Goal: Task Accomplishment & Management: Manage account settings

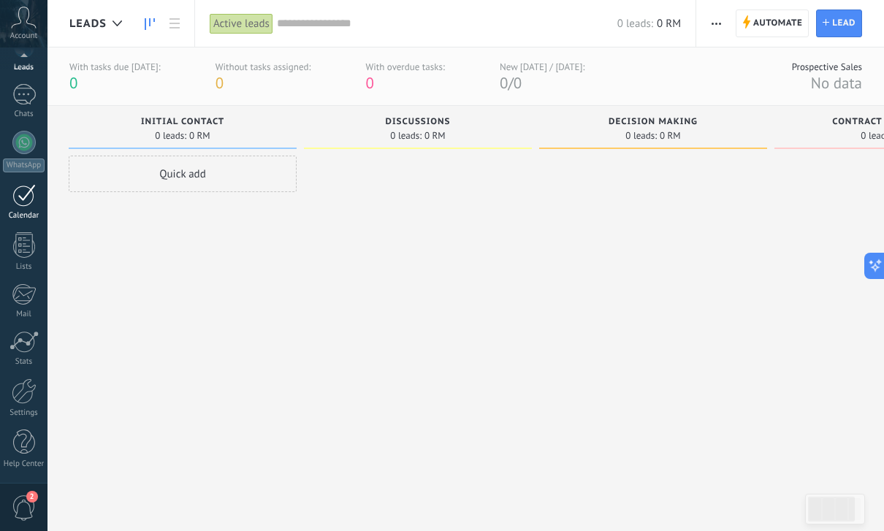
click at [23, 197] on div at bounding box center [23, 195] width 23 height 23
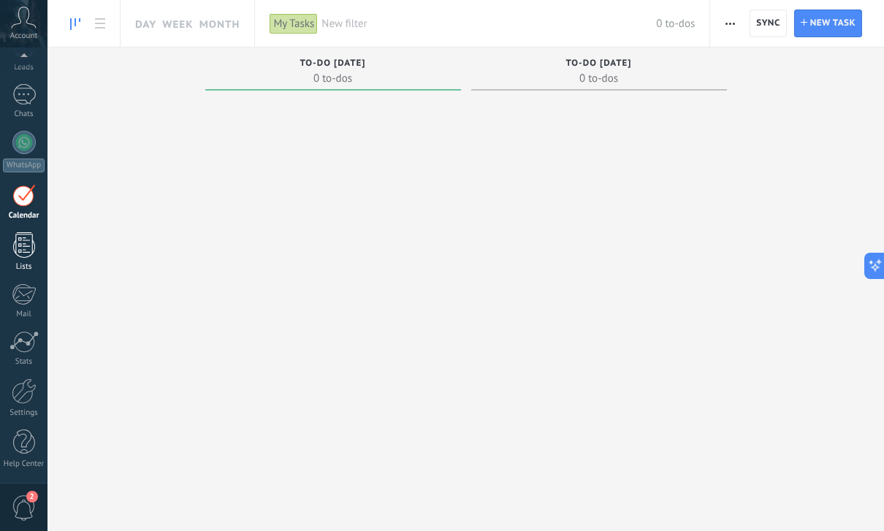
click at [22, 242] on div at bounding box center [24, 245] width 22 height 26
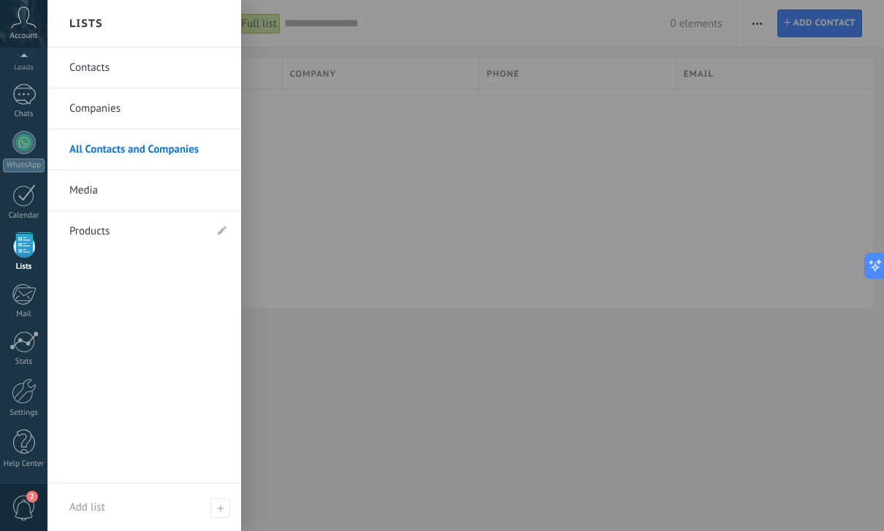
click at [172, 109] on link "Companies" at bounding box center [147, 108] width 157 height 41
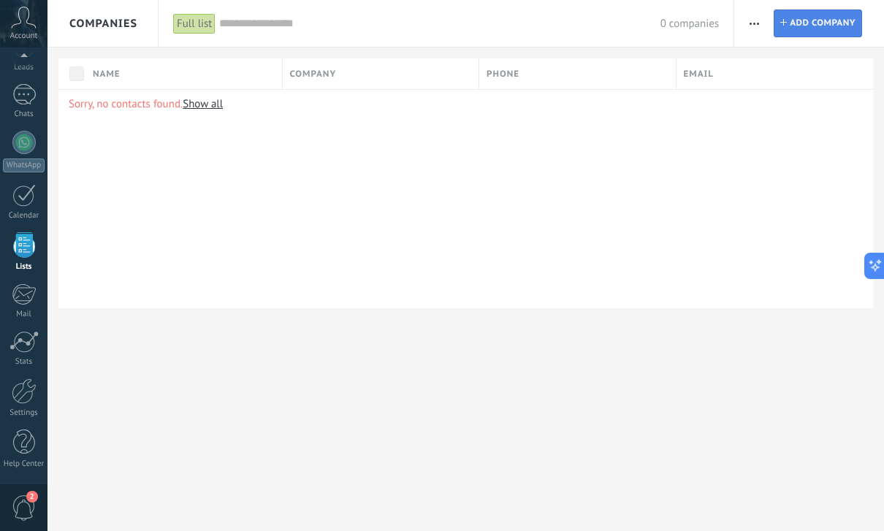
click at [803, 20] on span "Add company" at bounding box center [823, 23] width 66 height 26
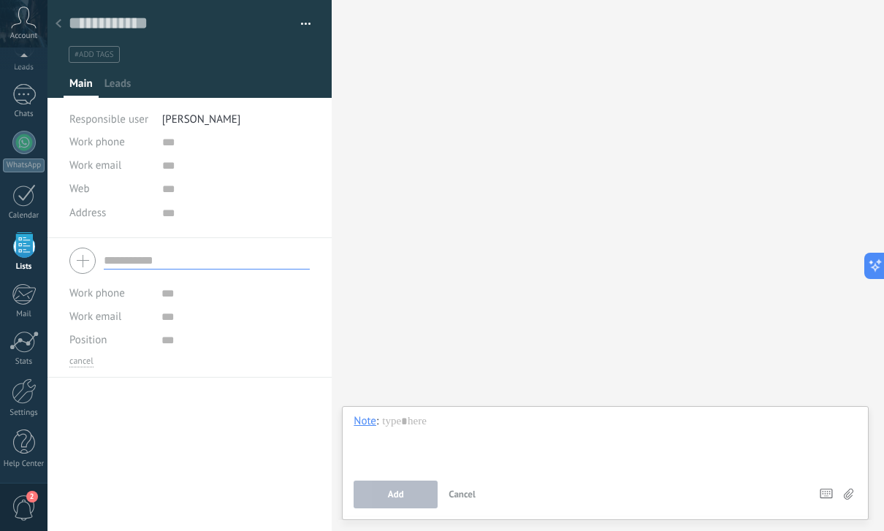
scroll to position [15, 0]
click at [180, 167] on input "text" at bounding box center [236, 165] width 149 height 23
type input "*"
click at [164, 196] on input "url" at bounding box center [236, 188] width 149 height 23
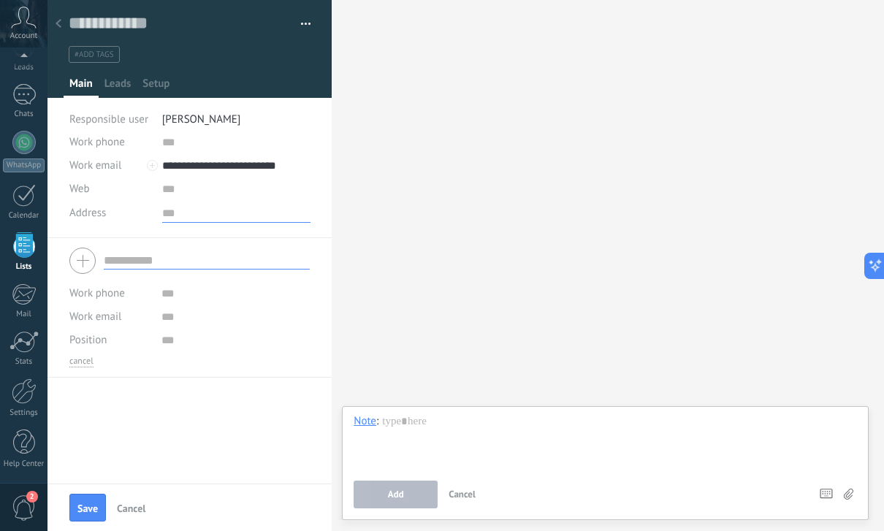
click at [240, 215] on textarea at bounding box center [236, 212] width 149 height 22
click at [189, 170] on input "**********" at bounding box center [236, 165] width 149 height 23
click at [209, 169] on input "**********" at bounding box center [236, 165] width 149 height 23
click at [309, 150] on input "text" at bounding box center [236, 142] width 149 height 23
click at [180, 221] on textarea at bounding box center [236, 212] width 149 height 22
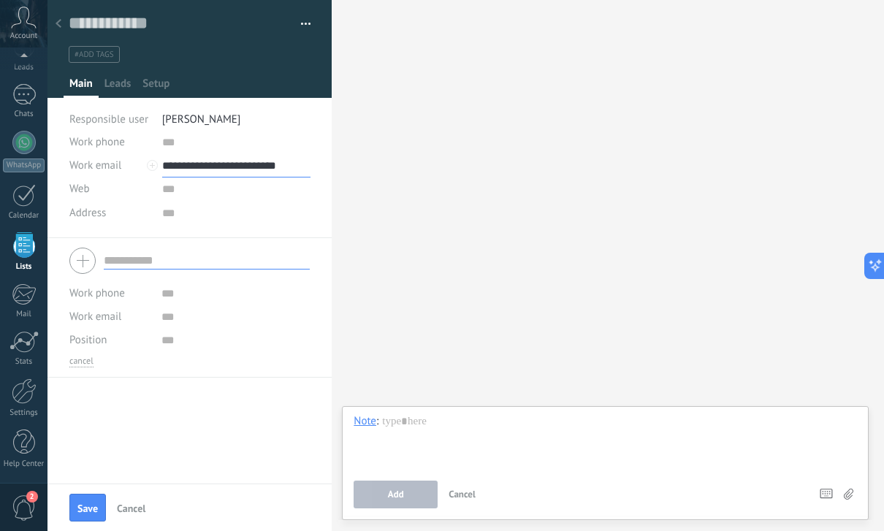
click at [188, 175] on input "**********" at bounding box center [236, 165] width 149 height 23
click at [205, 173] on input "**********" at bounding box center [236, 165] width 149 height 23
type input "**********"
click at [174, 140] on input "text" at bounding box center [236, 142] width 149 height 23
click at [230, 332] on input "text" at bounding box center [235, 340] width 148 height 23
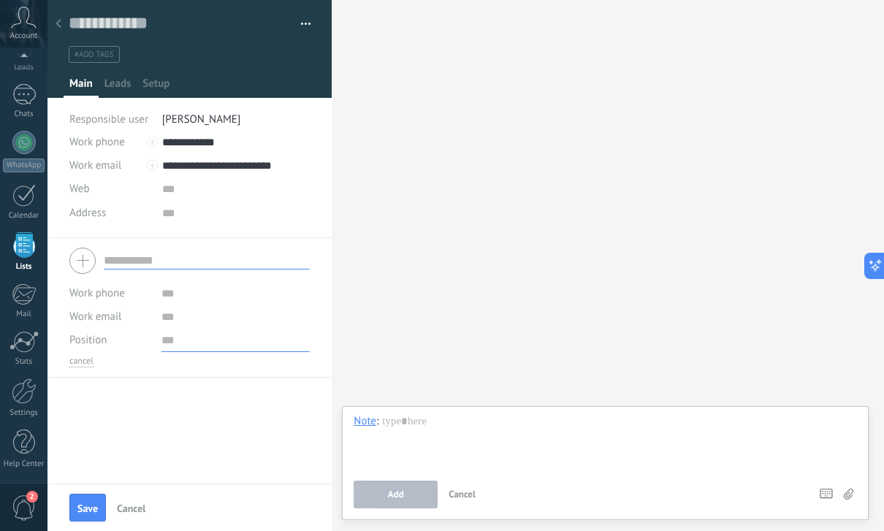
type input "**********"
click at [123, 89] on span "Leads" at bounding box center [117, 87] width 27 height 21
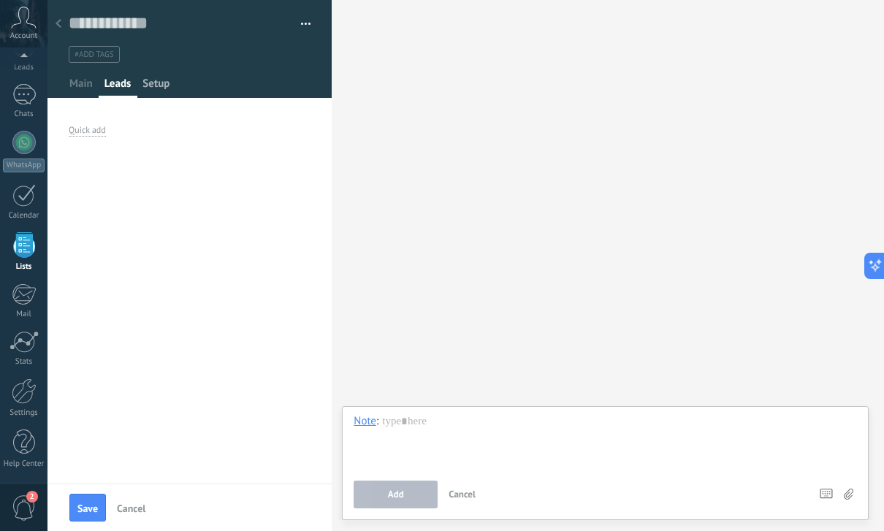
click at [153, 77] on span "Setup" at bounding box center [155, 87] width 27 height 21
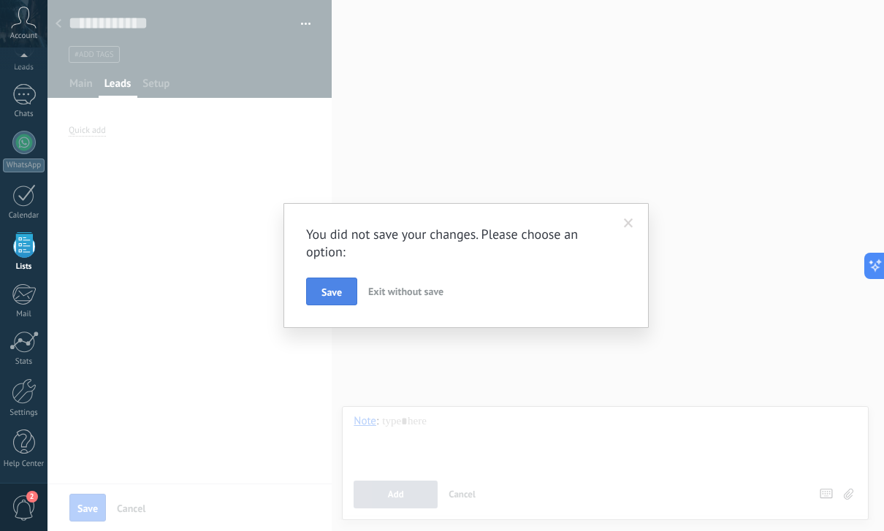
click at [340, 297] on span "Save" at bounding box center [331, 292] width 20 height 10
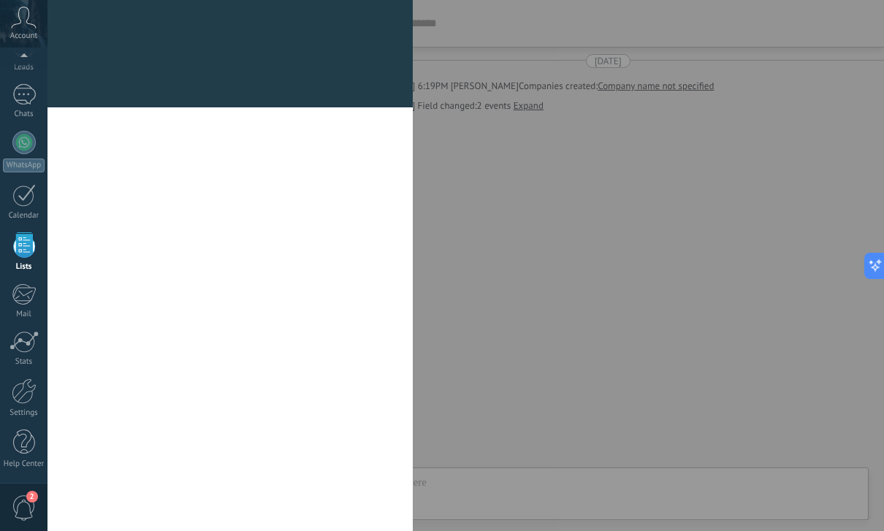
scroll to position [15, 0]
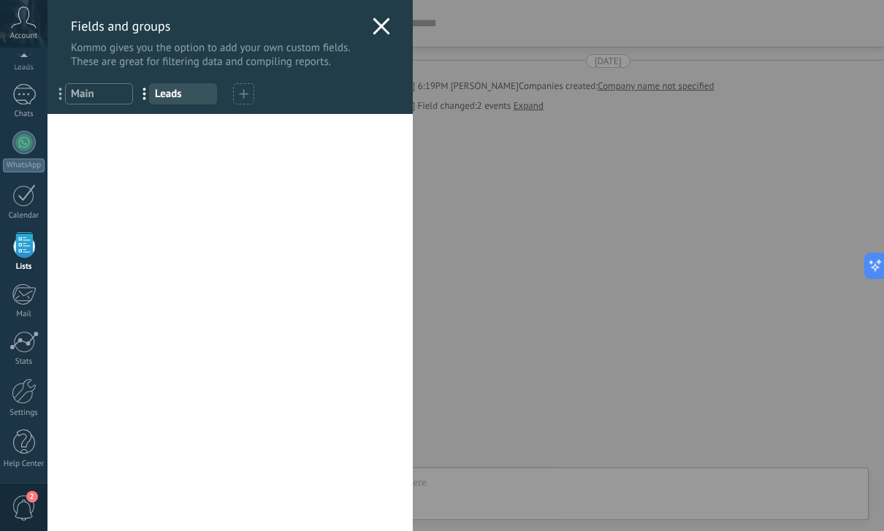
click at [47, 294] on div "Fields and groups Kommo gives you the option to add your own custom fields. The…" at bounding box center [465, 265] width 836 height 531
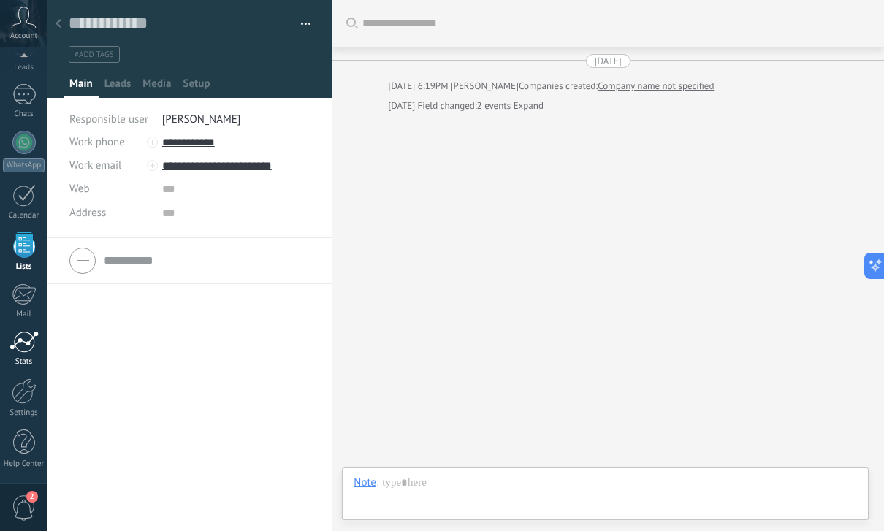
click at [28, 348] on div at bounding box center [23, 342] width 29 height 22
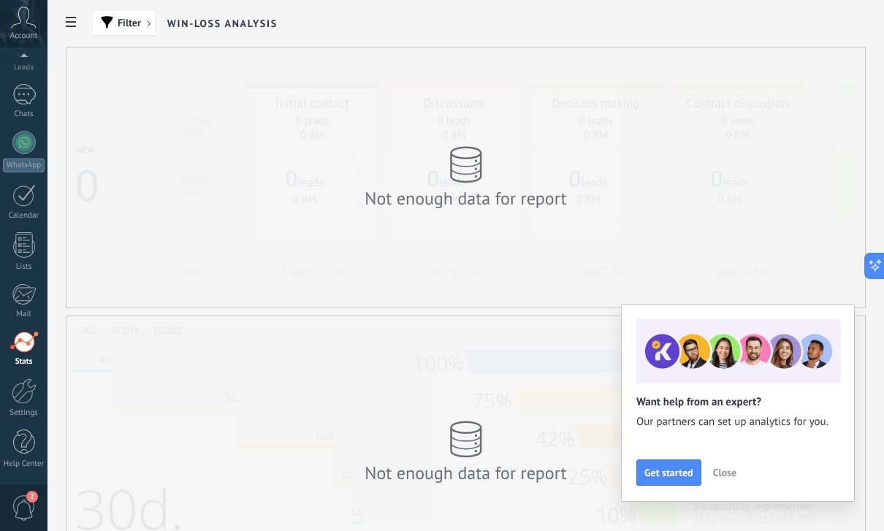
click at [735, 475] on span "Close" at bounding box center [724, 472] width 23 height 10
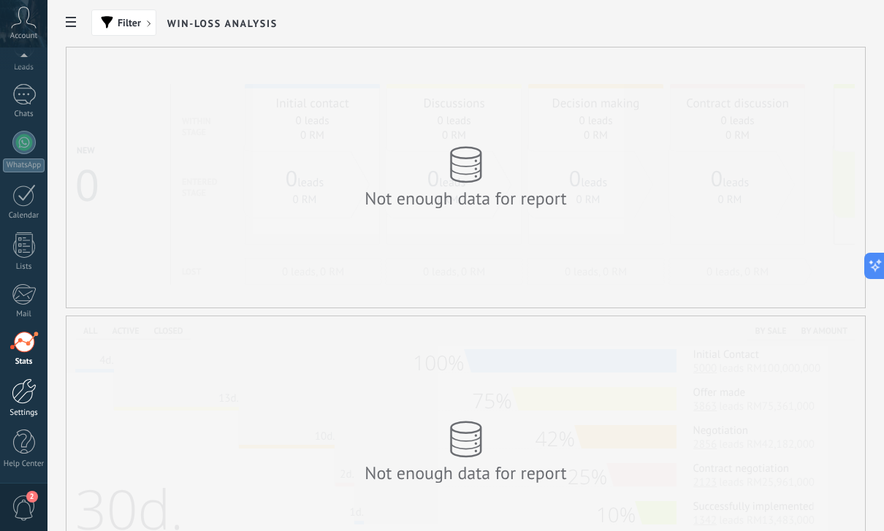
click at [28, 387] on div at bounding box center [24, 391] width 25 height 26
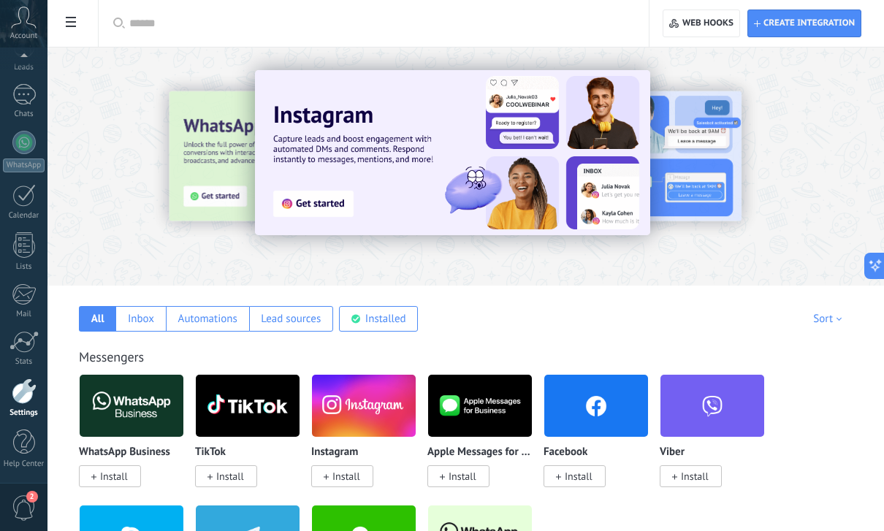
scroll to position [36, 0]
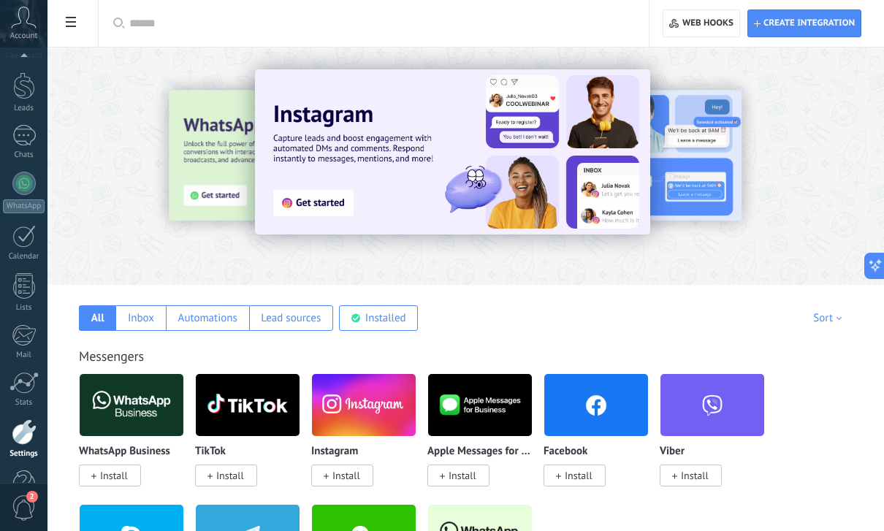
type textarea "***"
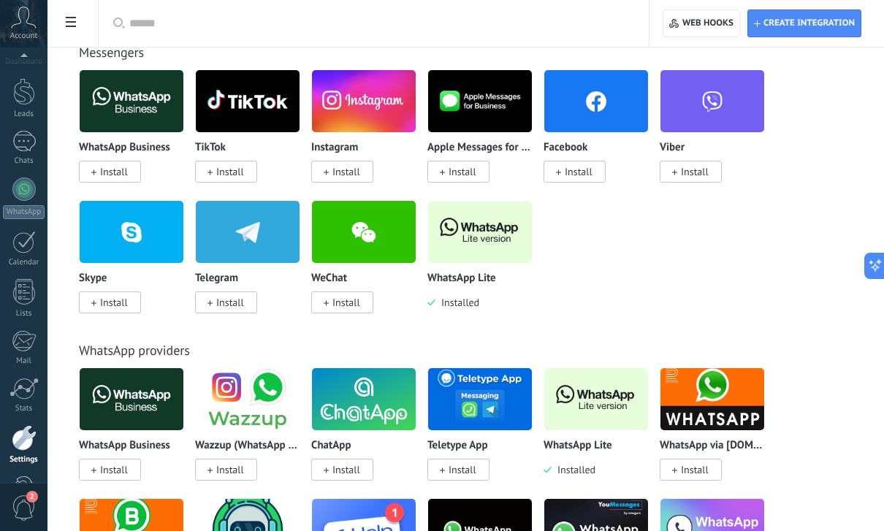
scroll to position [305, 0]
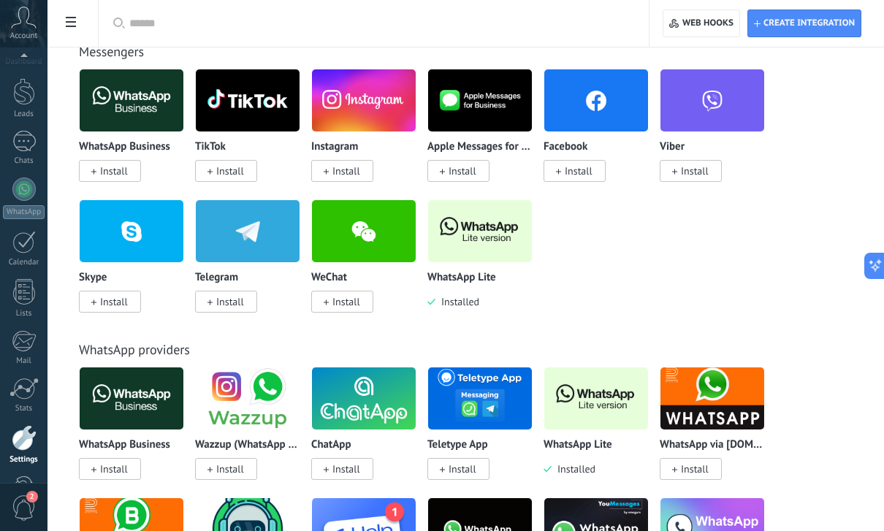
click at [28, 503] on span "2" at bounding box center [32, 497] width 12 height 12
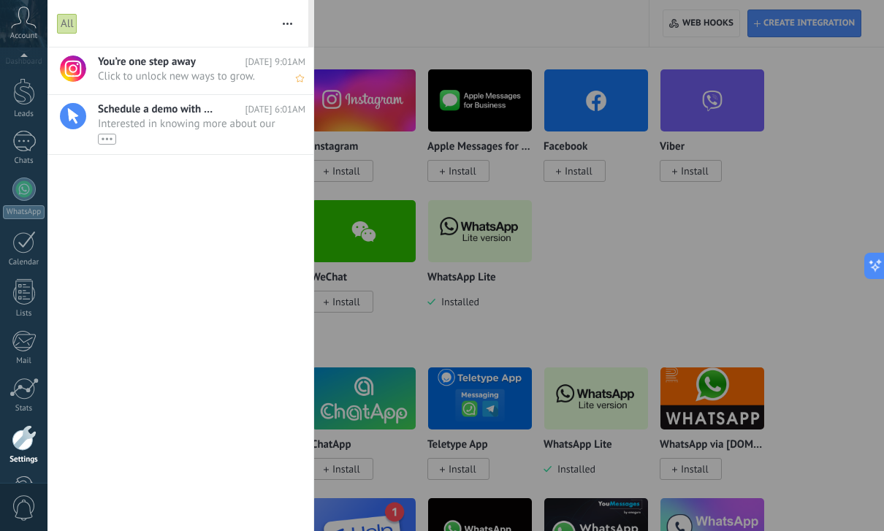
click at [222, 75] on span "Click to unlock new ways to grow. •••" at bounding box center [188, 76] width 180 height 14
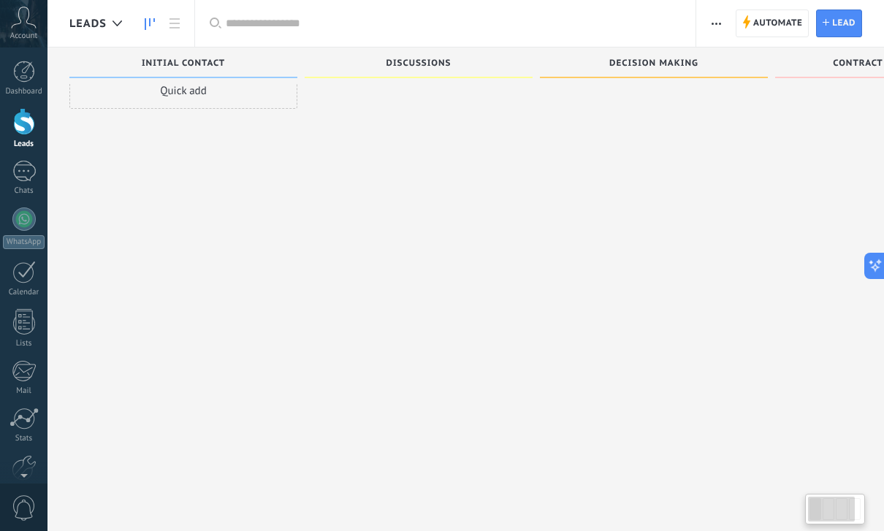
scroll to position [25, 0]
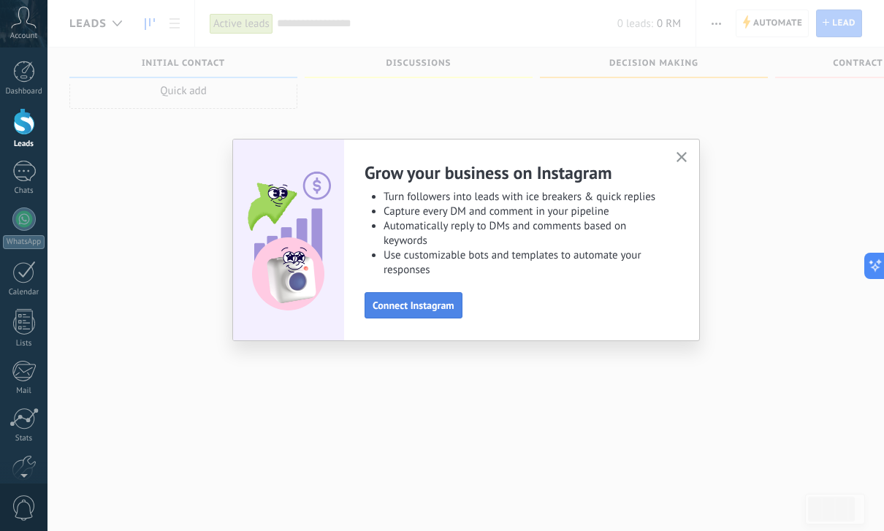
click at [430, 310] on span "Connect Instagram" at bounding box center [414, 305] width 82 height 10
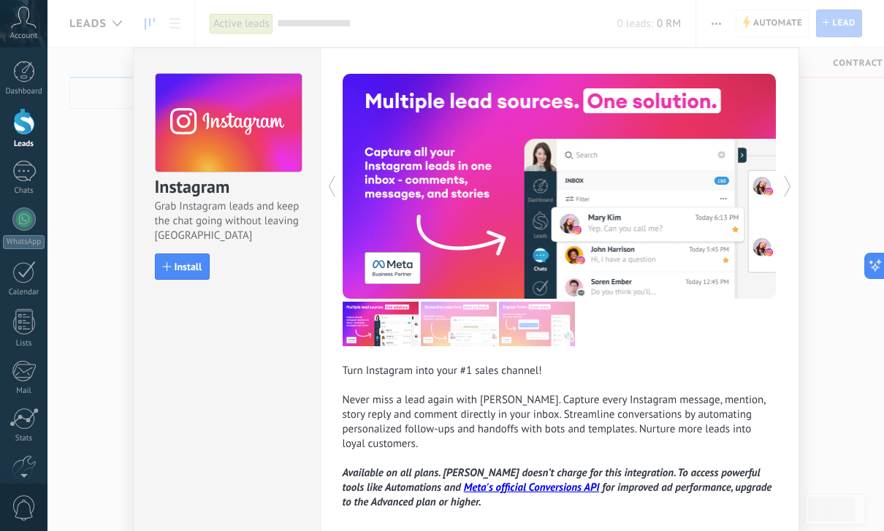
click at [111, 307] on div "Instagram Grab Instagram leads and keep the chat going without leaving Kommo In…" at bounding box center [465, 265] width 836 height 531
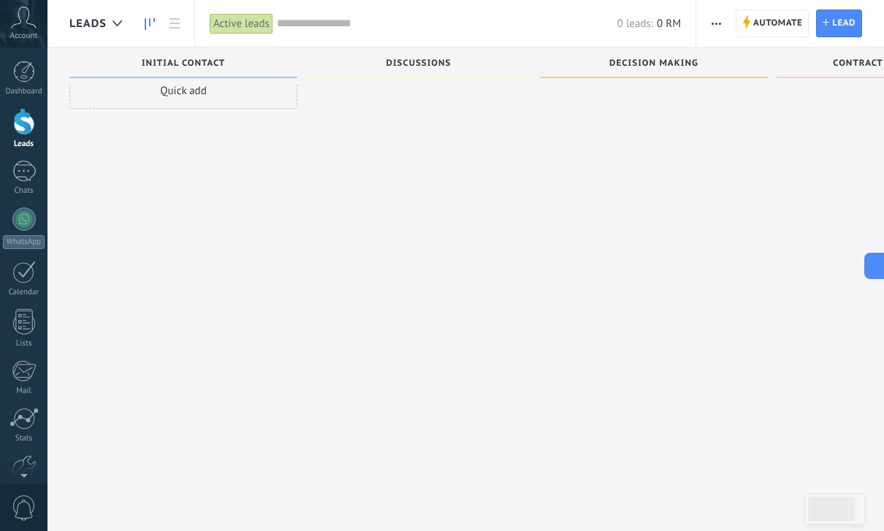
scroll to position [0, 0]
click at [40, 18] on div "Account" at bounding box center [23, 23] width 47 height 47
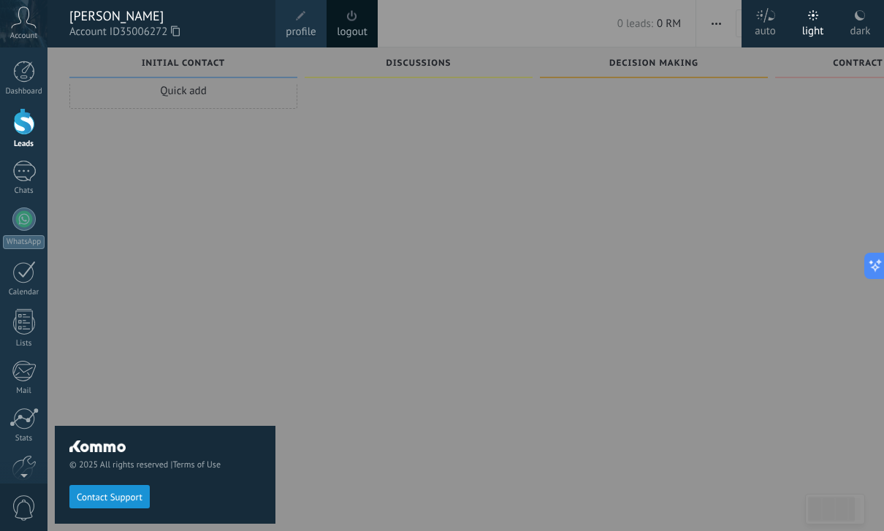
click at [858, 24] on div "dark" at bounding box center [860, 28] width 20 height 38
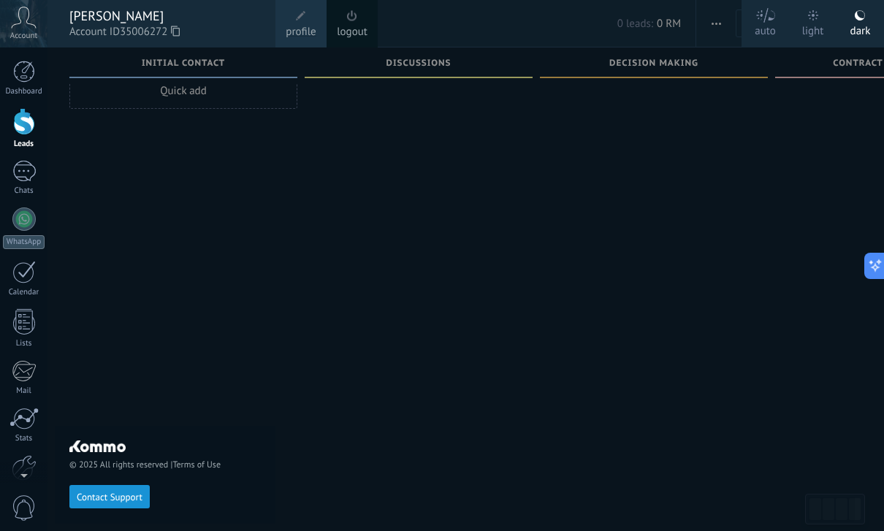
click at [767, 21] on icon at bounding box center [765, 15] width 20 height 15
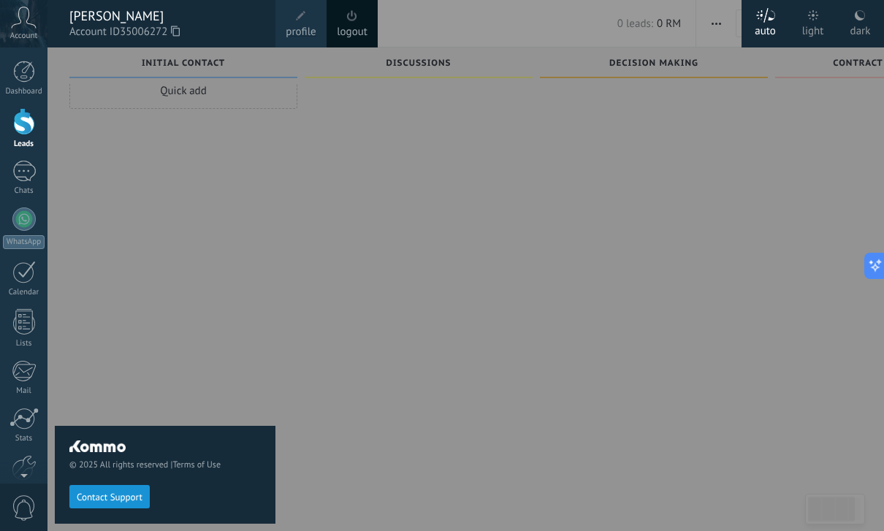
click at [856, 24] on div "dark" at bounding box center [860, 28] width 20 height 38
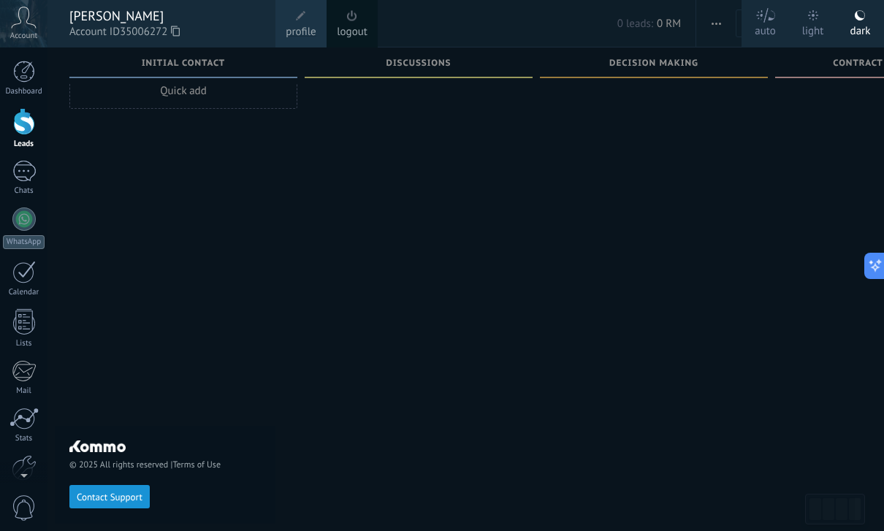
click at [761, 20] on icon at bounding box center [765, 15] width 20 height 15
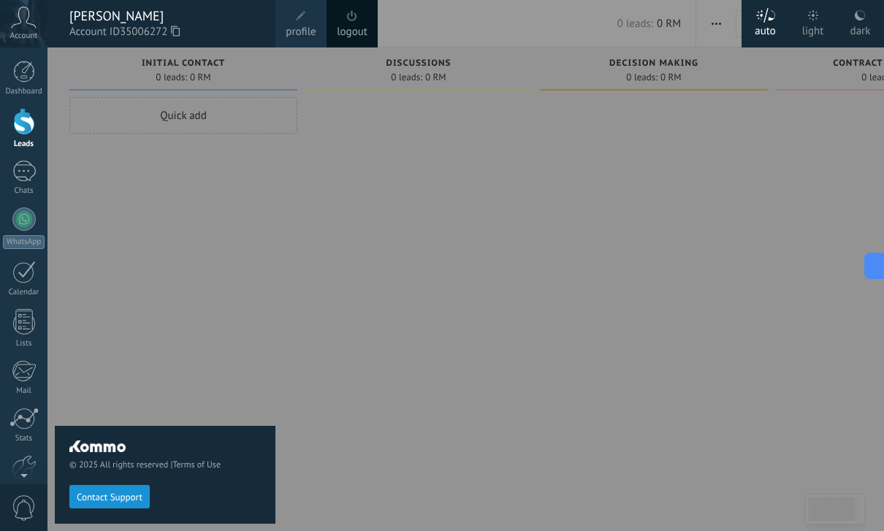
click at [418, 77] on div at bounding box center [489, 265] width 884 height 531
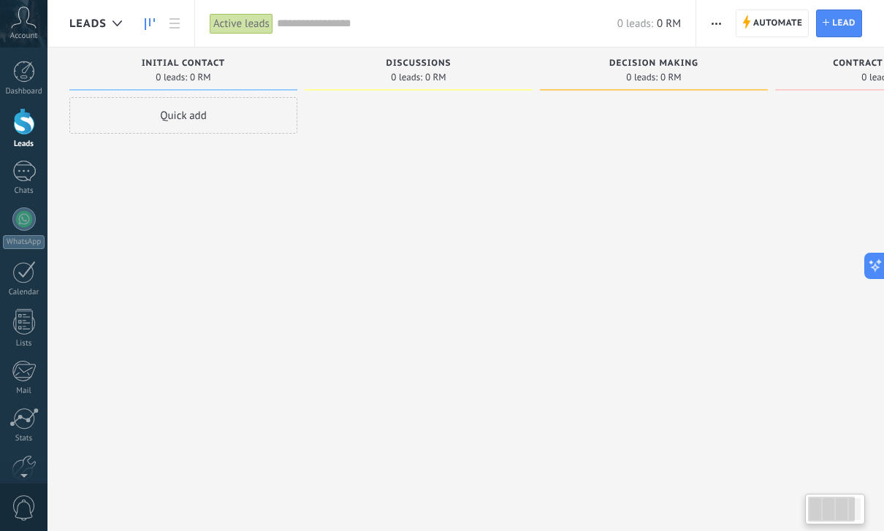
click at [421, 69] on div "Discussions" at bounding box center [418, 64] width 213 height 12
click at [432, 69] on div "Discussions" at bounding box center [418, 64] width 213 height 12
click at [429, 86] on div "Discussions 0 leads: 0 RM" at bounding box center [419, 68] width 228 height 43
click at [440, 80] on span "0 RM" at bounding box center [435, 77] width 21 height 9
click at [440, 79] on span "0 RM" at bounding box center [435, 77] width 21 height 9
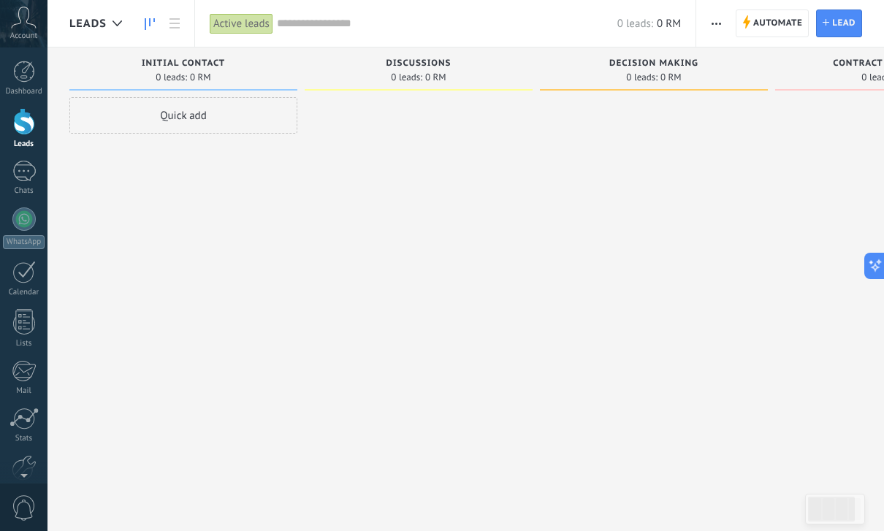
click at [432, 117] on div at bounding box center [419, 267] width 228 height 340
click at [410, 74] on span "0 leads:" at bounding box center [406, 77] width 31 height 9
click at [410, 73] on span "0 leads:" at bounding box center [406, 77] width 31 height 9
click at [423, 89] on div "Discussions 0 leads: 0 RM" at bounding box center [419, 68] width 228 height 43
click at [429, 73] on span "0 RM" at bounding box center [435, 77] width 21 height 9
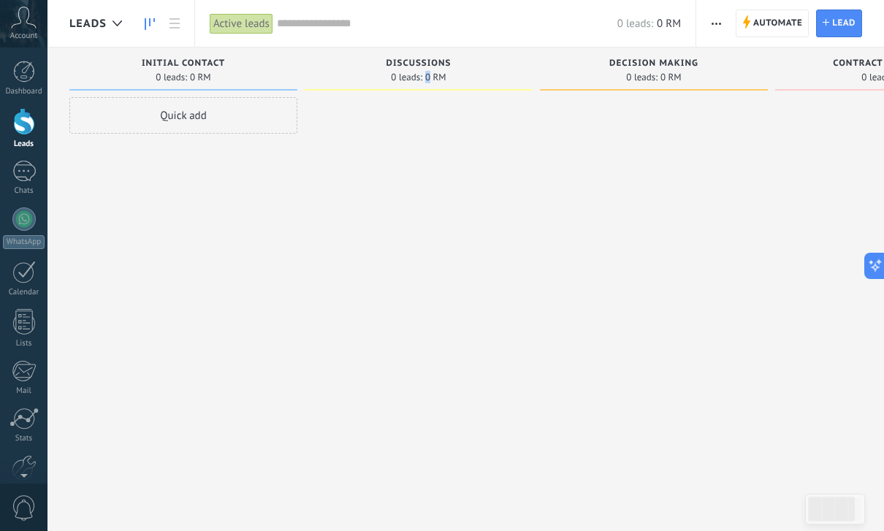
click at [433, 137] on div at bounding box center [419, 267] width 228 height 340
click at [844, 26] on span "Lead" at bounding box center [843, 23] width 23 height 26
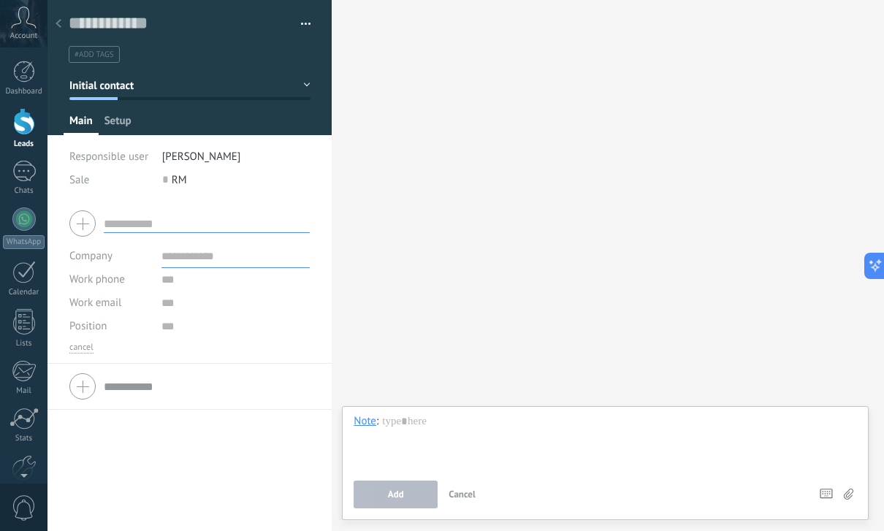
click at [118, 126] on span "Setup" at bounding box center [117, 124] width 27 height 21
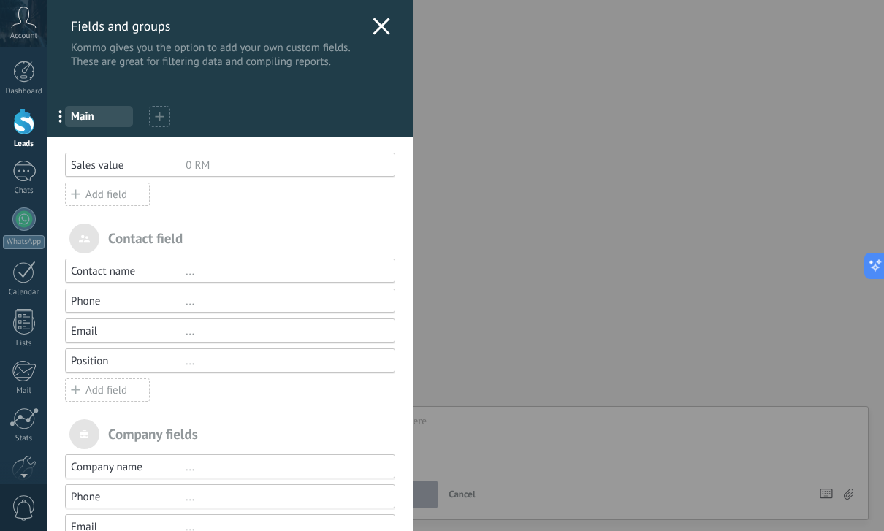
click at [380, 31] on icon at bounding box center [382, 27] width 18 height 18
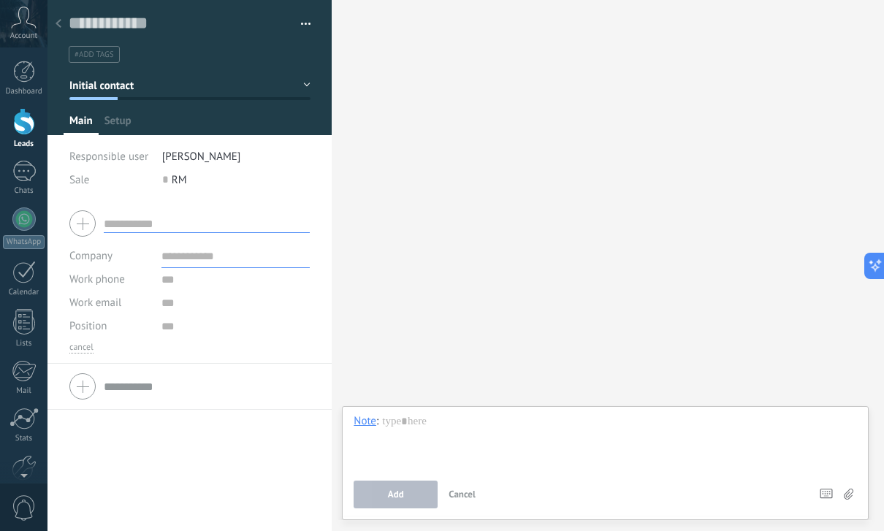
click at [28, 131] on div at bounding box center [24, 121] width 22 height 27
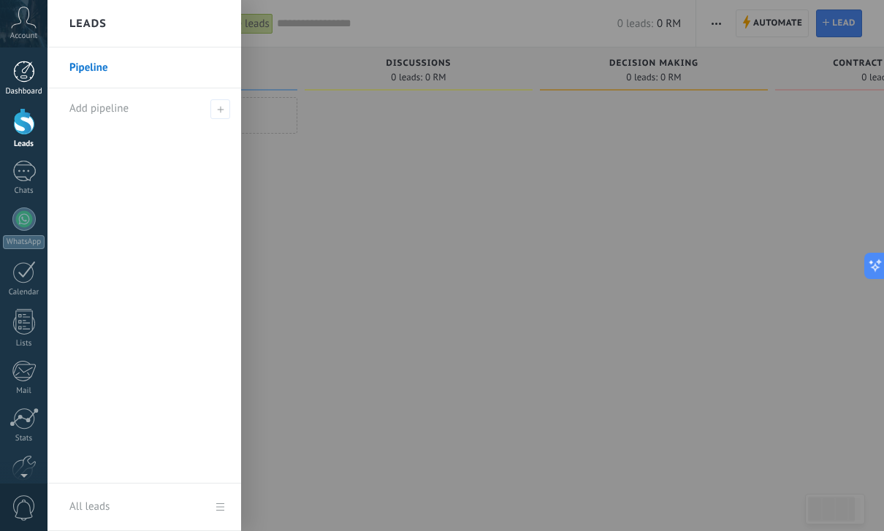
click at [28, 71] on div at bounding box center [24, 72] width 22 height 22
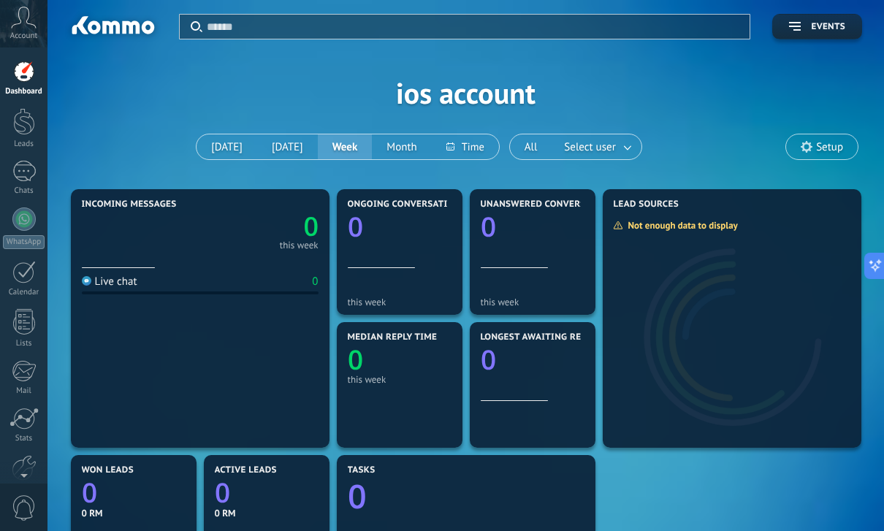
click at [818, 149] on span "Setup" at bounding box center [829, 147] width 27 height 12
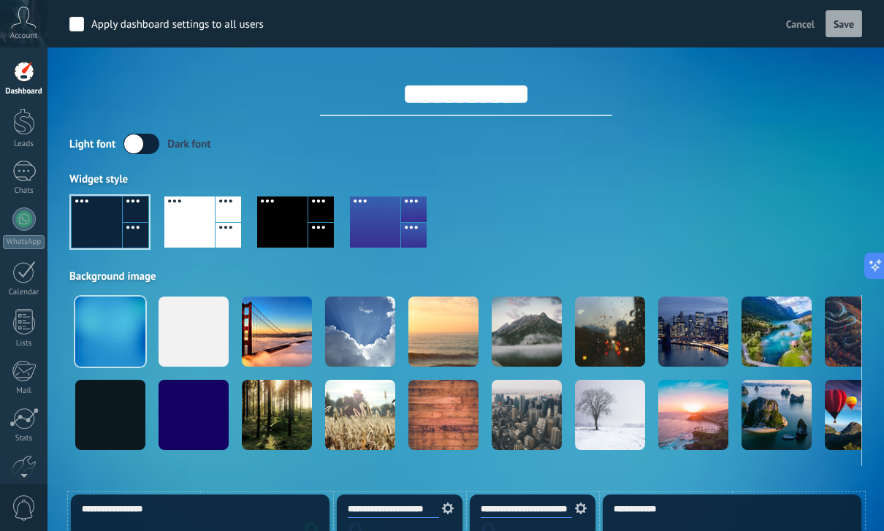
click at [18, 37] on span "Account" at bounding box center [23, 35] width 27 height 9
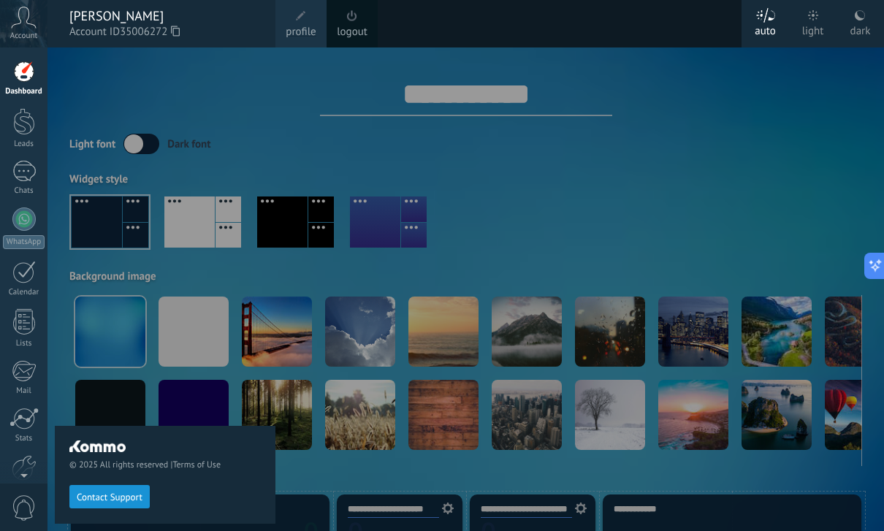
click at [152, 22] on div "[PERSON_NAME]" at bounding box center [164, 16] width 191 height 16
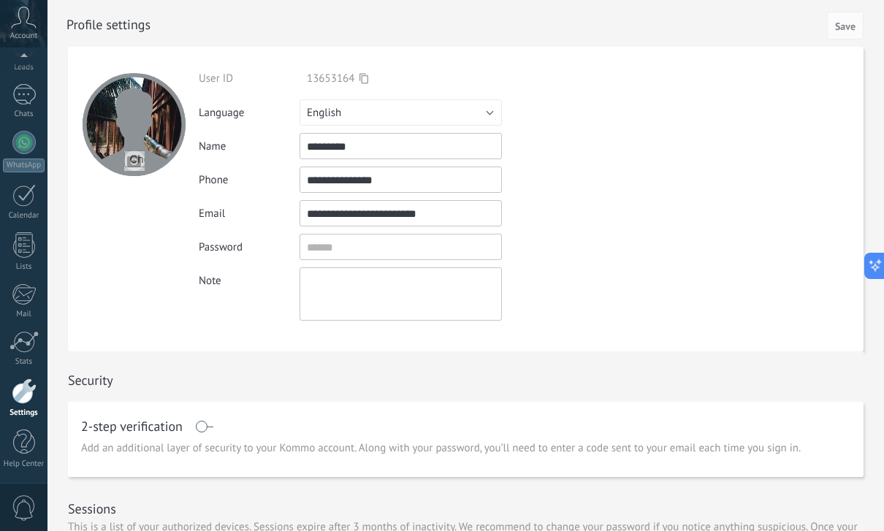
click at [139, 157] on input "file" at bounding box center [134, 160] width 20 height 20
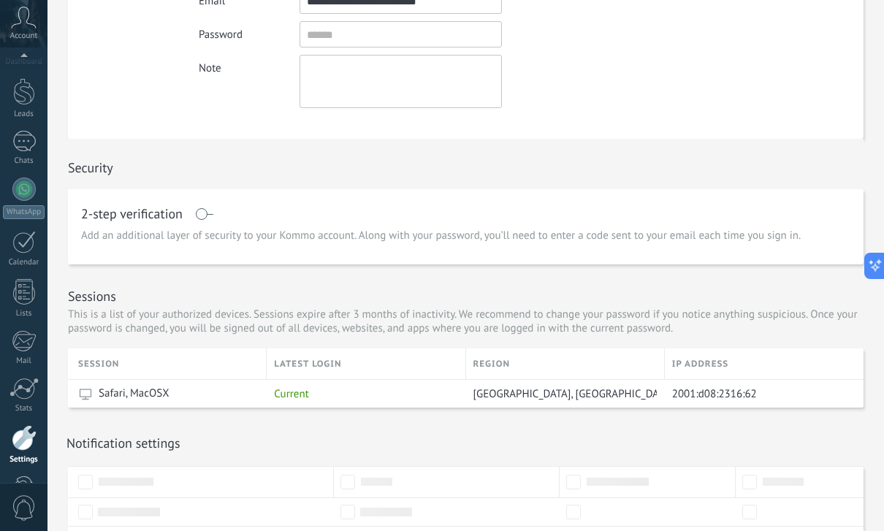
scroll to position [203, 0]
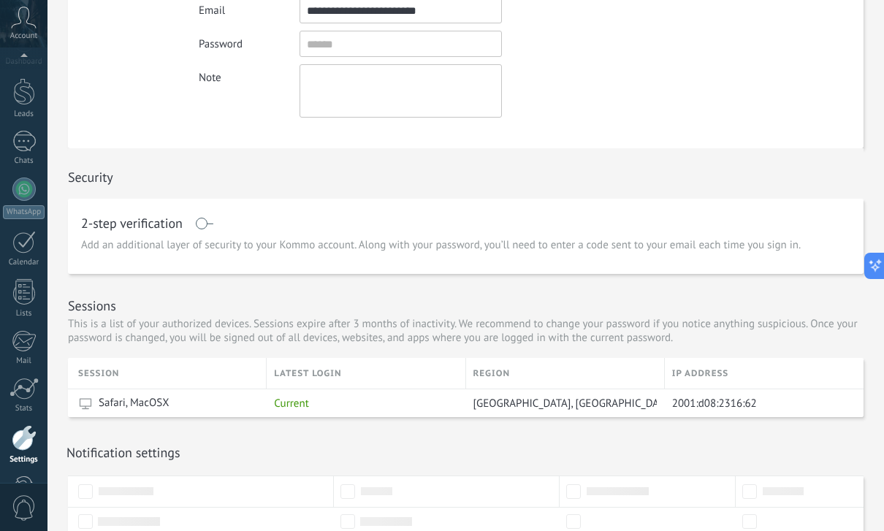
click at [202, 229] on span at bounding box center [204, 224] width 18 height 12
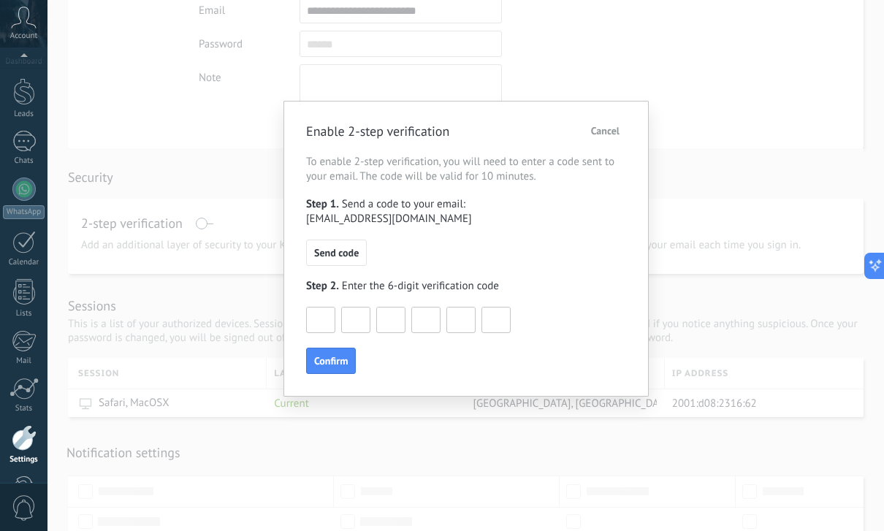
click at [815, 161] on div "Enable 2-step verification Cancel To enable 2-step verification, you will need …" at bounding box center [465, 265] width 836 height 531
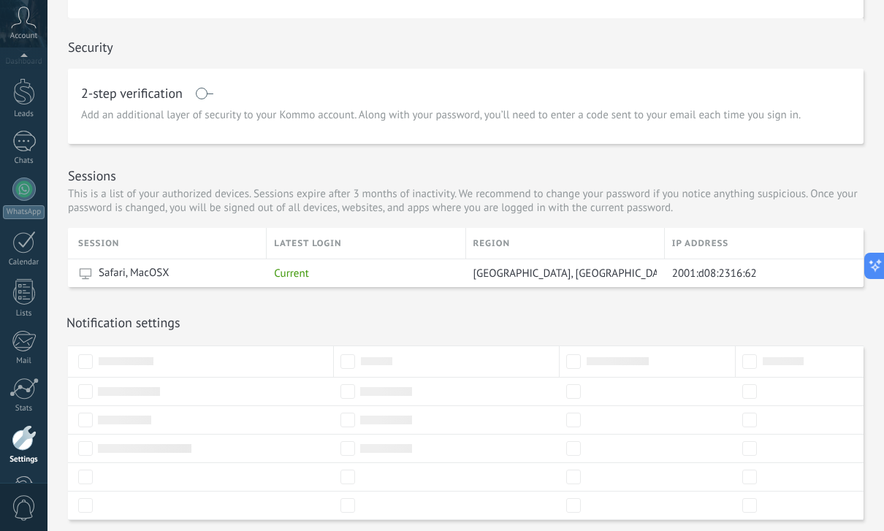
scroll to position [332, 0]
click at [877, 273] on icon at bounding box center [869, 265] width 15 height 15
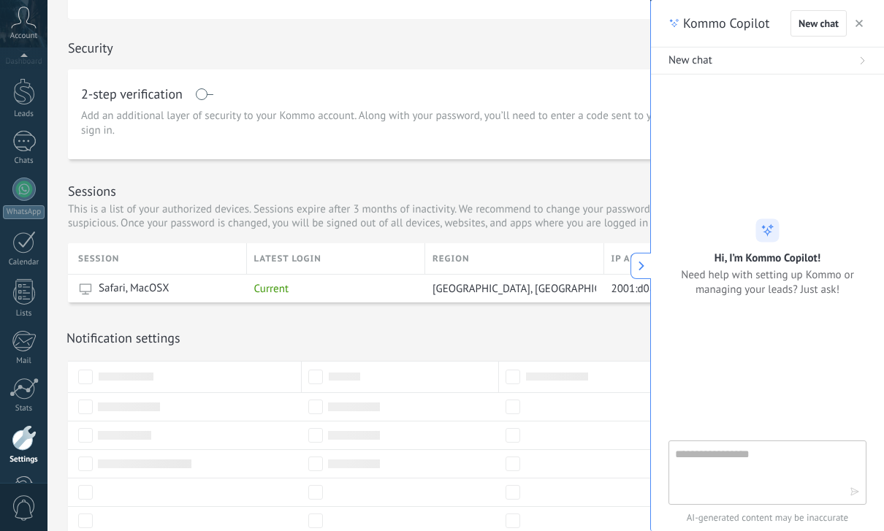
click at [576, 183] on div "Sessions This is a list of your authorized devices. Sessions expire after 3 mon…" at bounding box center [425, 201] width 714 height 84
click at [22, 31] on span "Account" at bounding box center [23, 35] width 27 height 9
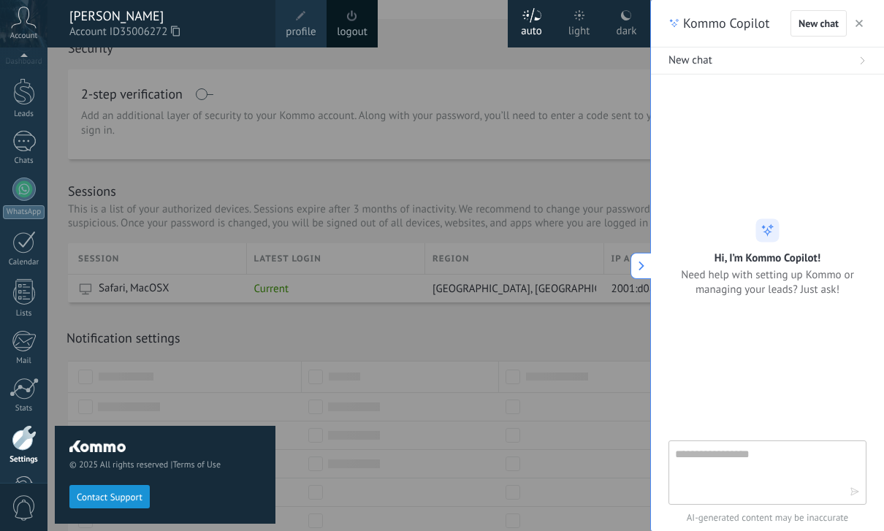
click at [457, 60] on div at bounding box center [489, 265] width 884 height 531
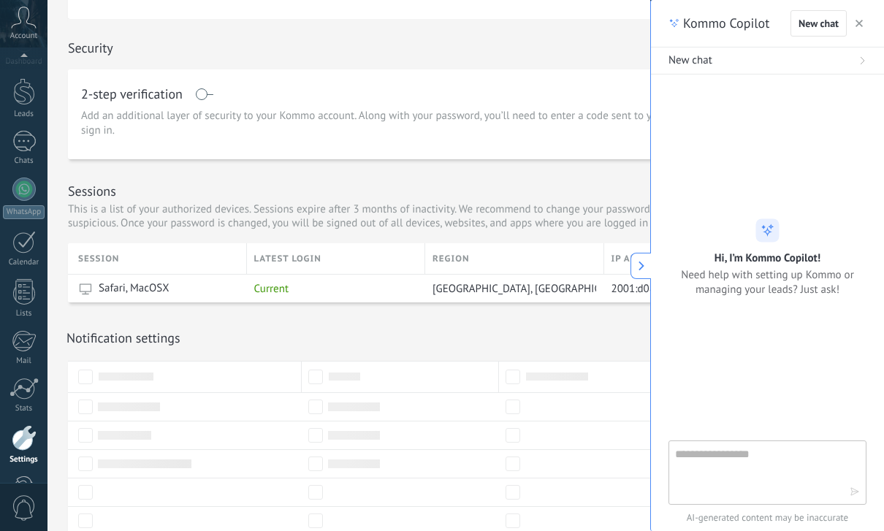
click at [863, 20] on button "button" at bounding box center [859, 24] width 15 height 18
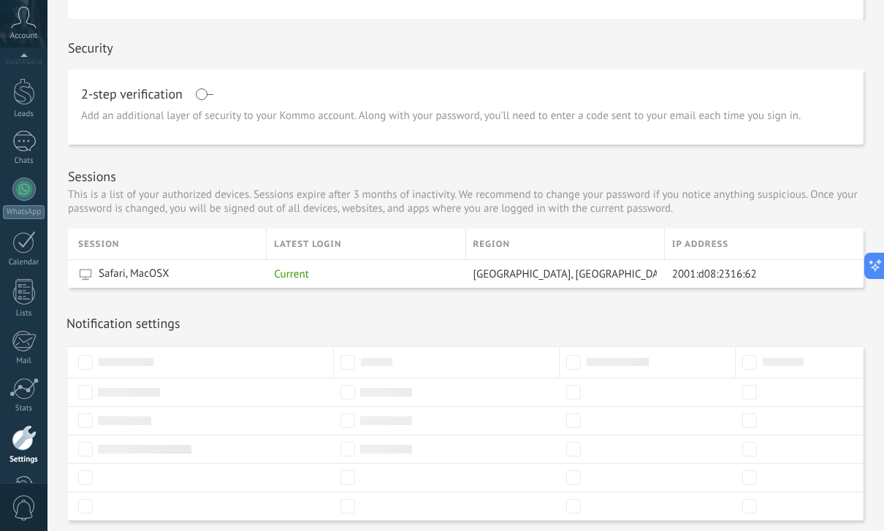
click at [23, 29] on div "Account" at bounding box center [23, 23] width 47 height 47
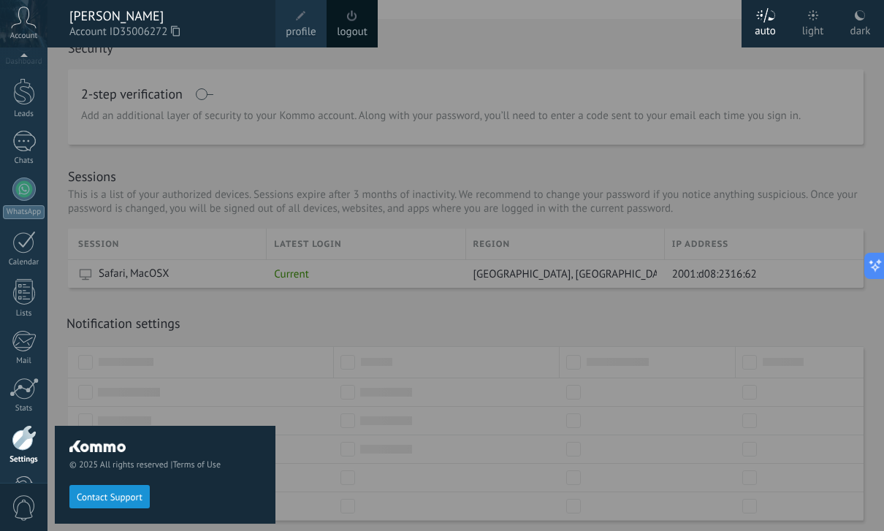
click at [177, 36] on icon at bounding box center [175, 31] width 9 height 11
click at [305, 33] on span "profile" at bounding box center [301, 32] width 30 height 16
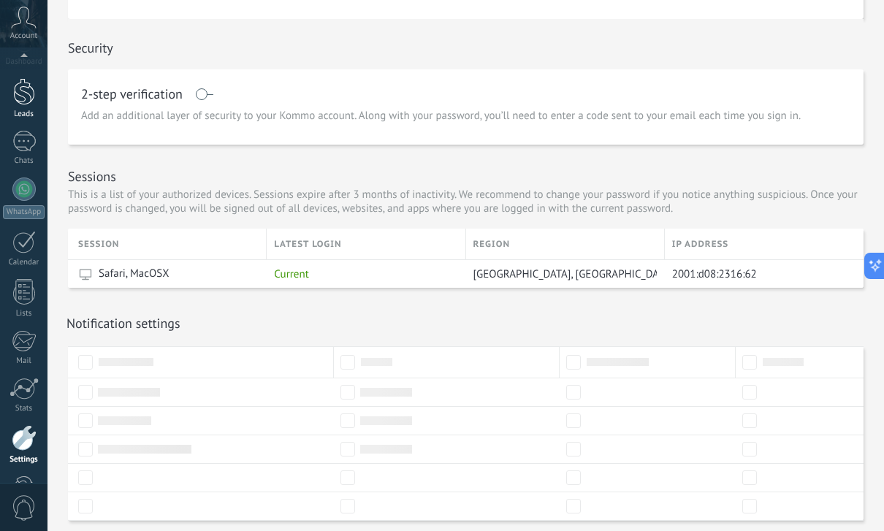
click at [18, 88] on div at bounding box center [24, 91] width 22 height 27
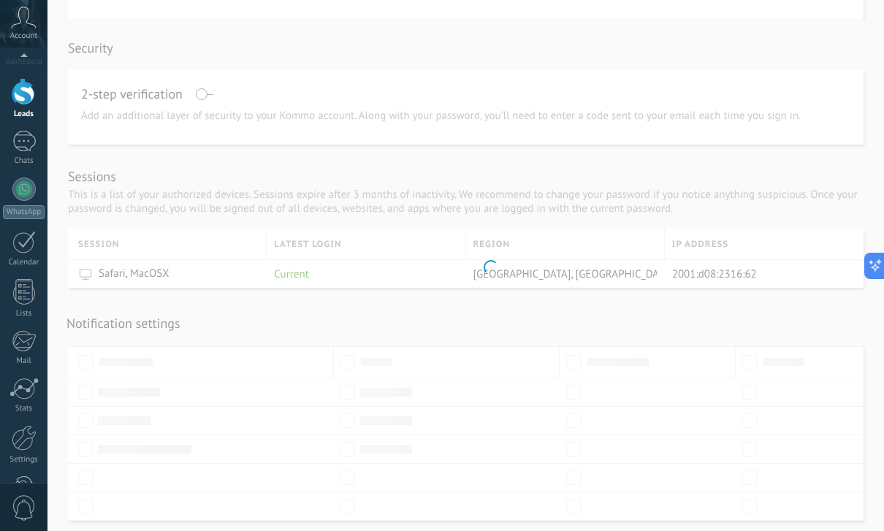
scroll to position [25, 0]
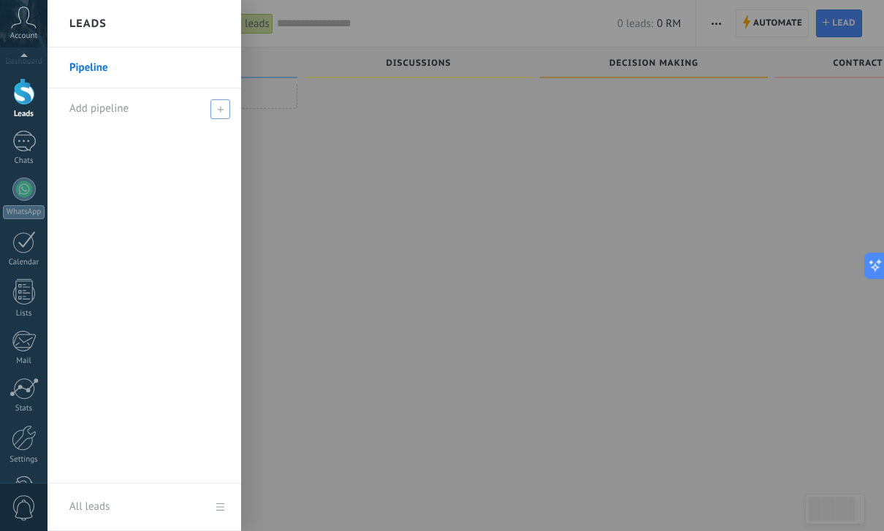
click at [214, 109] on span at bounding box center [220, 109] width 20 height 20
type input "******"
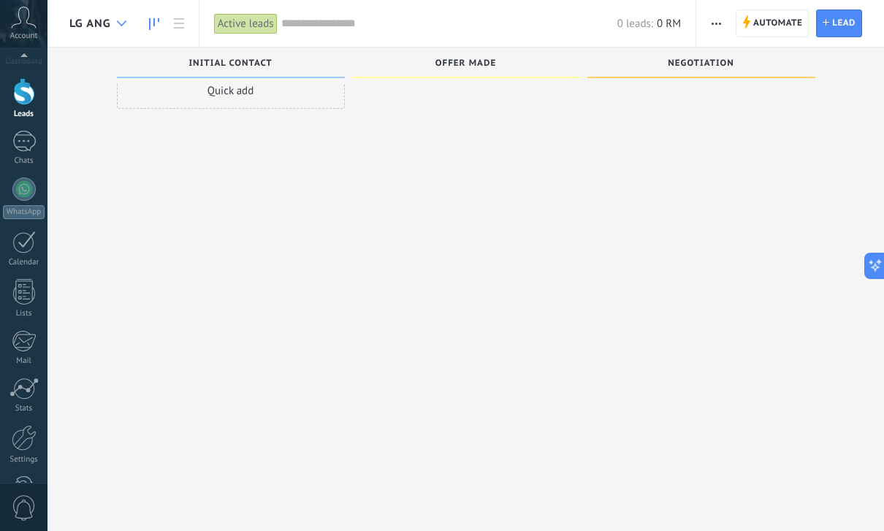
click at [119, 26] on div at bounding box center [122, 23] width 24 height 28
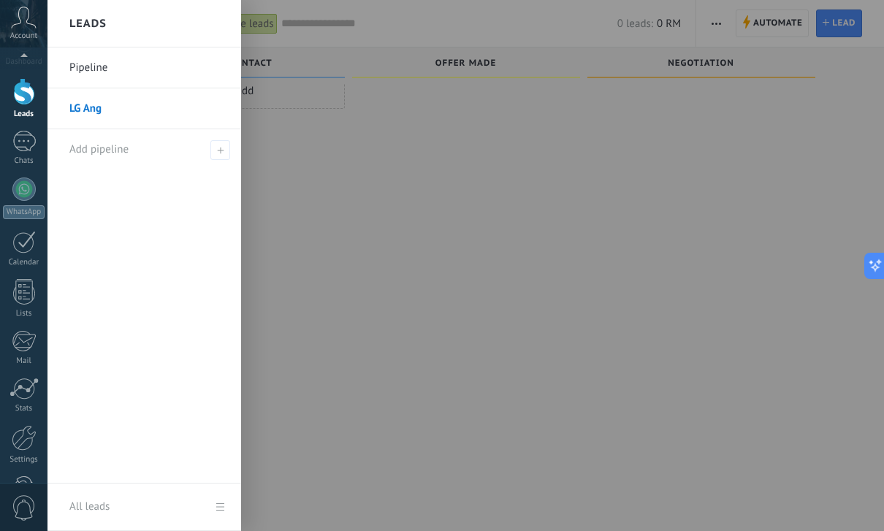
click at [148, 111] on link "LG Ang" at bounding box center [147, 108] width 157 height 41
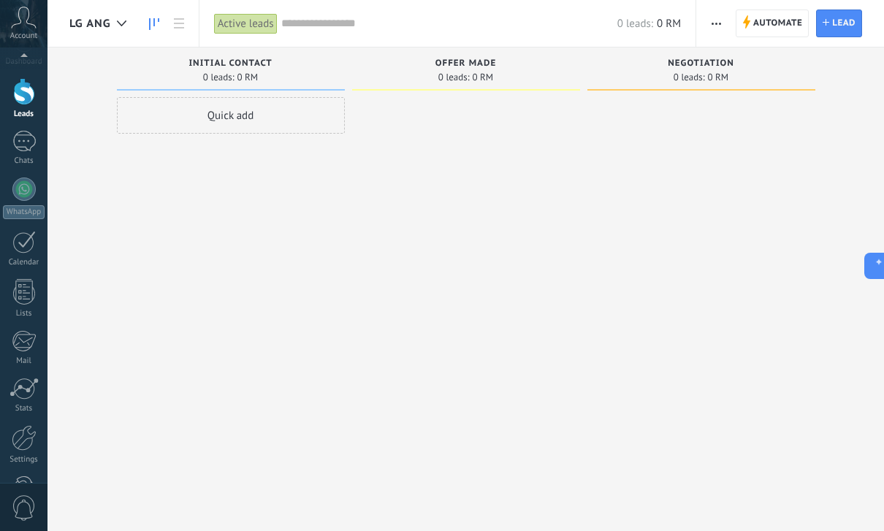
click at [165, 69] on div "Initial Contact" at bounding box center [230, 64] width 213 height 12
click at [153, 56] on div "Initial Contact 0 leads: 0 RM" at bounding box center [231, 68] width 228 height 43
click at [163, 48] on div "Initial Contact 0 leads: 0 RM" at bounding box center [231, 68] width 228 height 43
click at [189, 51] on div "Initial Contact 0 leads: 0 RM" at bounding box center [231, 68] width 228 height 43
click at [187, 51] on div "Initial Contact 0 leads: 0 RM" at bounding box center [231, 68] width 228 height 43
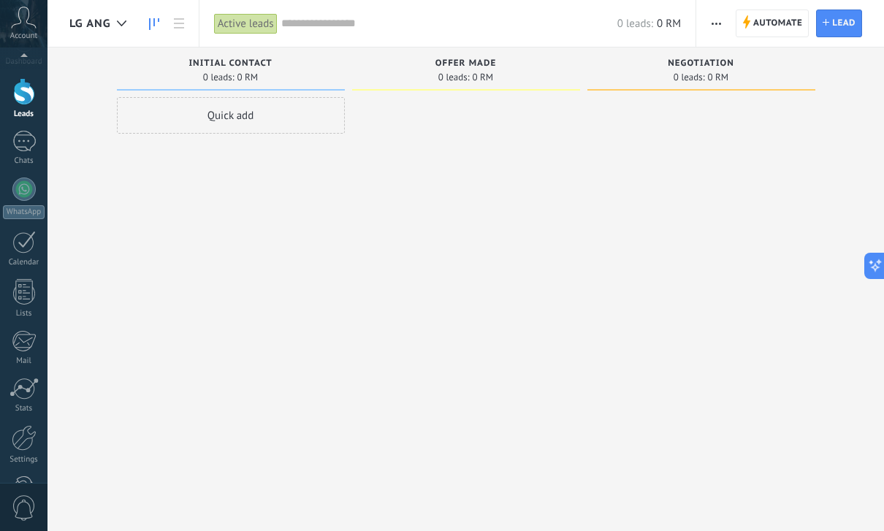
click at [245, 124] on div "Quick add" at bounding box center [231, 115] width 228 height 37
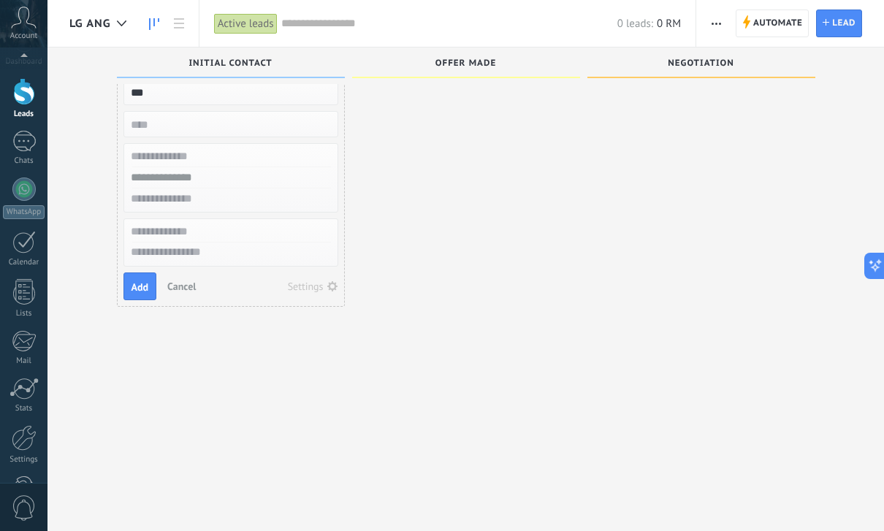
type input "***"
click at [218, 232] on input "text" at bounding box center [229, 231] width 213 height 21
type input "***"
click at [142, 282] on span "Add" at bounding box center [140, 287] width 18 height 10
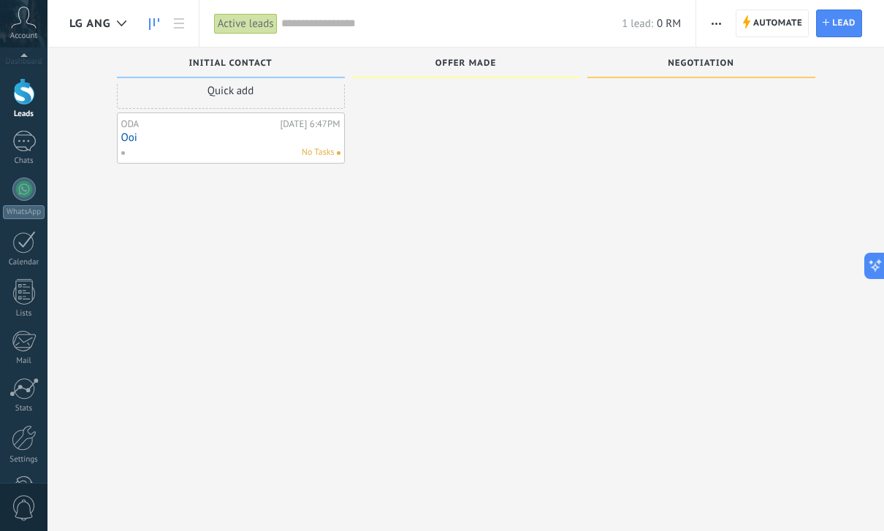
click at [324, 155] on span "No Tasks" at bounding box center [318, 152] width 33 height 13
click at [308, 142] on link "Ooi" at bounding box center [230, 137] width 219 height 12
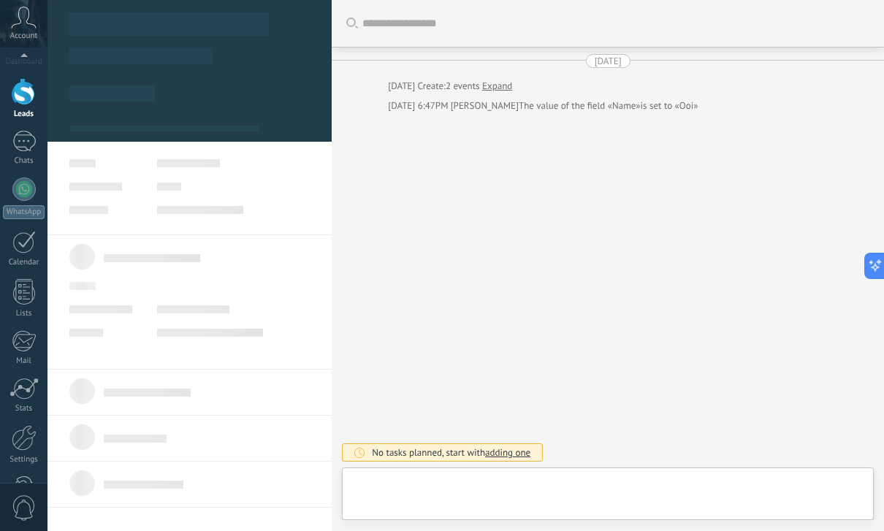
type textarea "***"
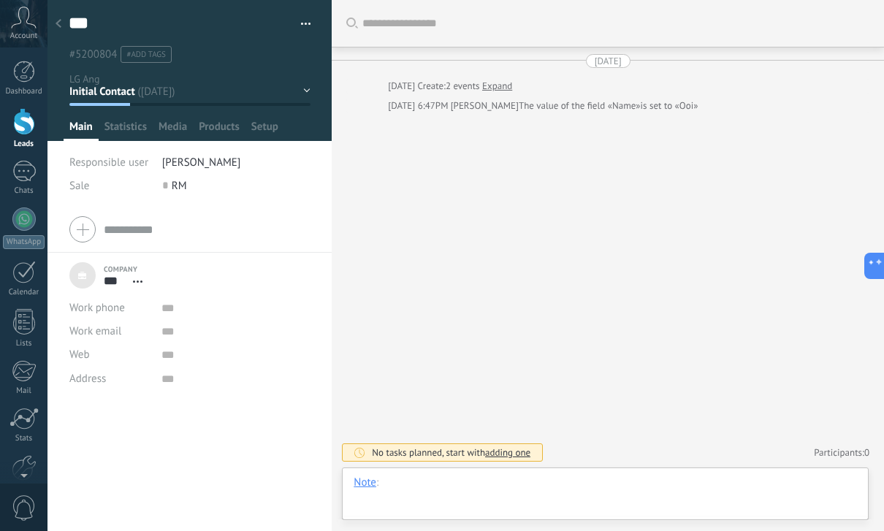
click at [470, 492] on div at bounding box center [605, 497] width 503 height 44
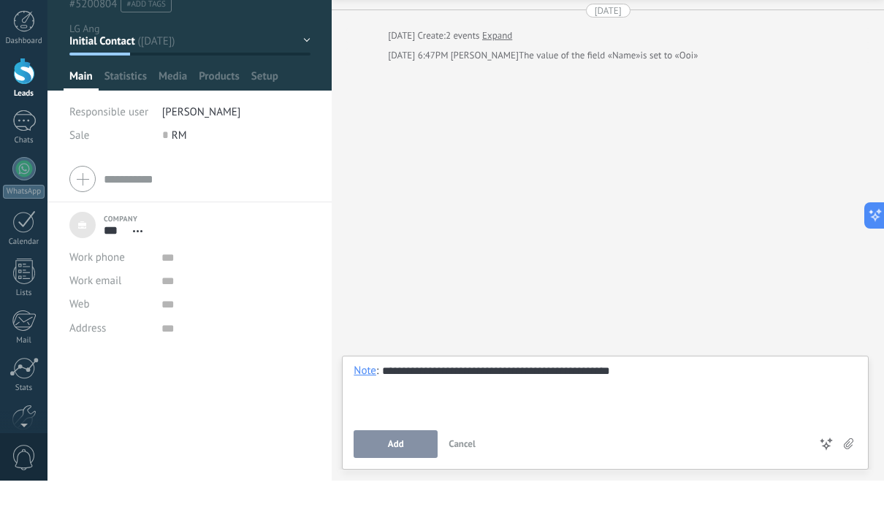
click at [407, 481] on button "Add" at bounding box center [396, 495] width 84 height 28
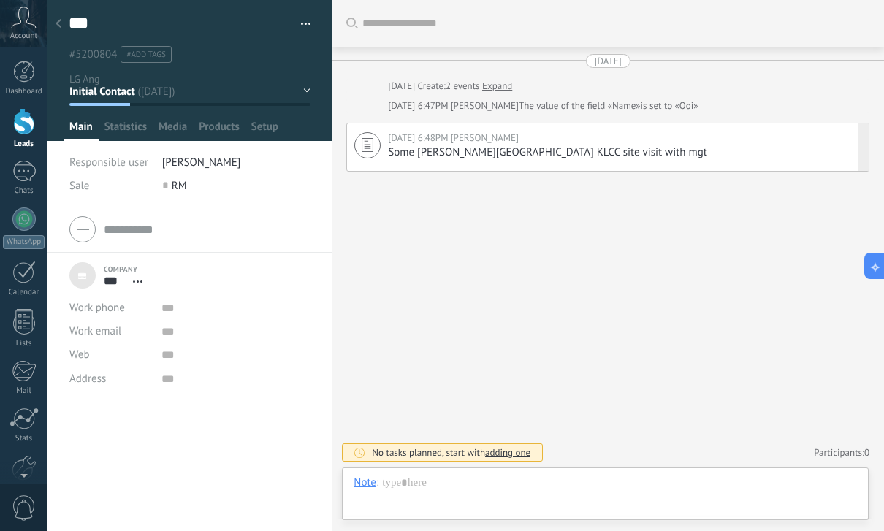
click at [650, 146] on div "Some [PERSON_NAME][GEOGRAPHIC_DATA] KLCC site visit with mgt" at bounding box center [624, 152] width 473 height 15
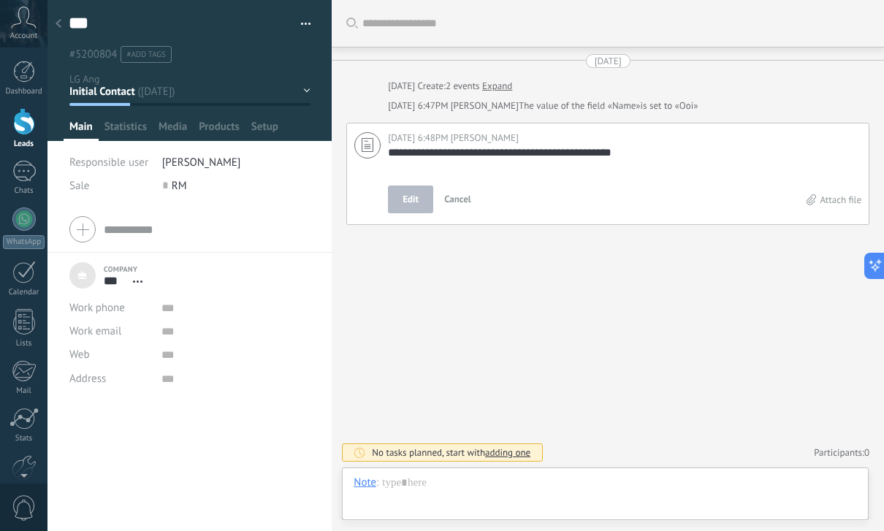
click at [412, 187] on button "Edit" at bounding box center [410, 200] width 45 height 28
click at [412, 202] on span "Edit" at bounding box center [410, 199] width 16 height 15
click at [411, 205] on span "Edit" at bounding box center [410, 199] width 16 height 15
click at [457, 142] on span "[PERSON_NAME]" at bounding box center [485, 137] width 68 height 12
click at [371, 145] on icon at bounding box center [368, 145] width 12 height 14
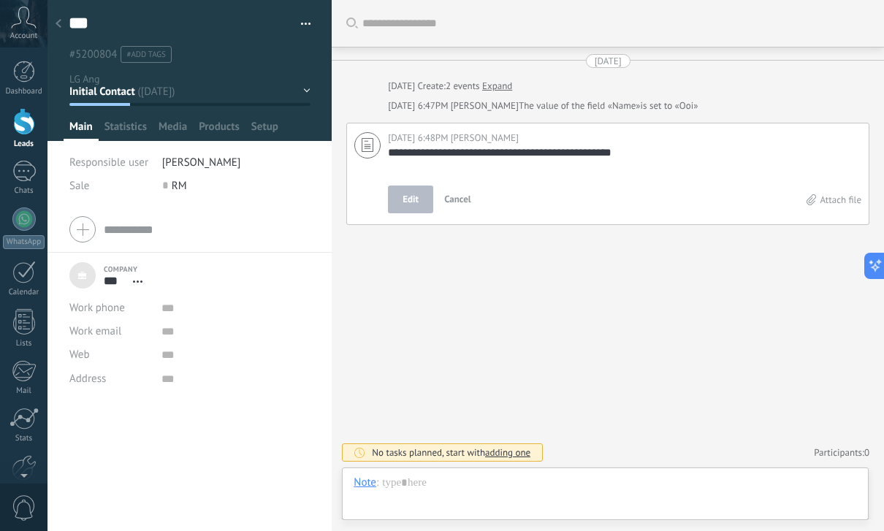
click at [821, 202] on label "Attach file" at bounding box center [833, 200] width 55 height 12
click at [0, 0] on input "Attach file" at bounding box center [0, 0] width 0 height 0
click at [844, 25] on input "text" at bounding box center [615, 23] width 507 height 15
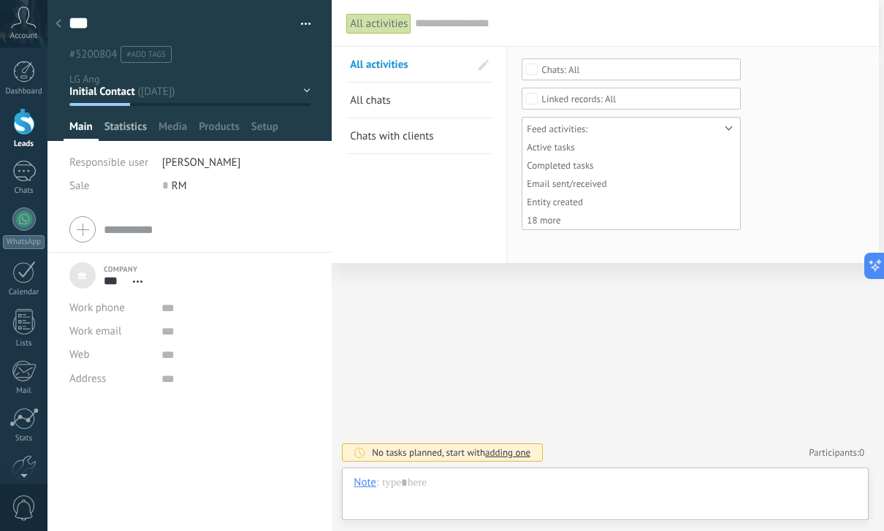
click at [125, 128] on span "Statistics" at bounding box center [125, 130] width 42 height 21
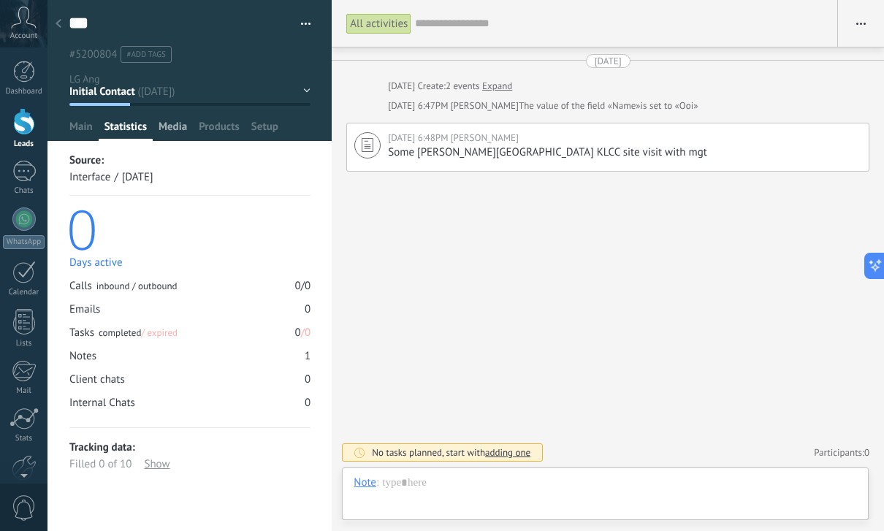
click at [188, 132] on div "Media" at bounding box center [173, 130] width 40 height 21
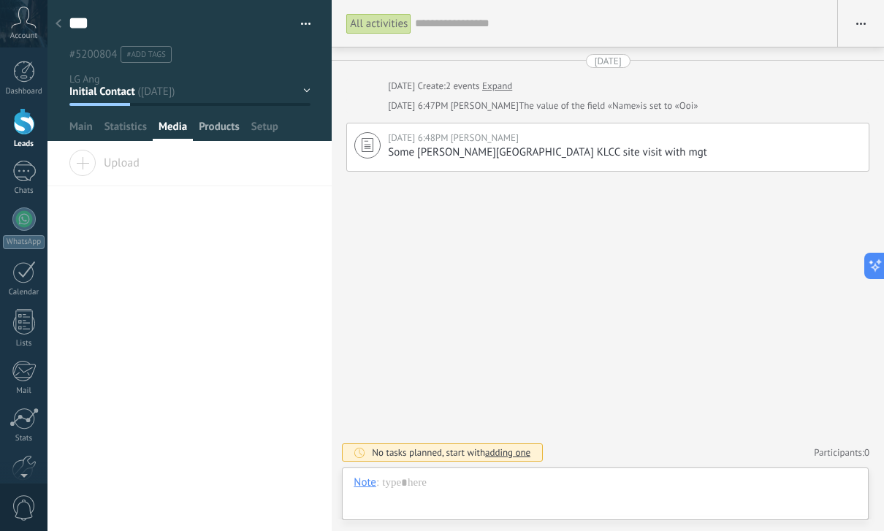
click at [224, 132] on span "Products" at bounding box center [219, 130] width 41 height 21
click at [271, 128] on span "Setup" at bounding box center [264, 130] width 27 height 21
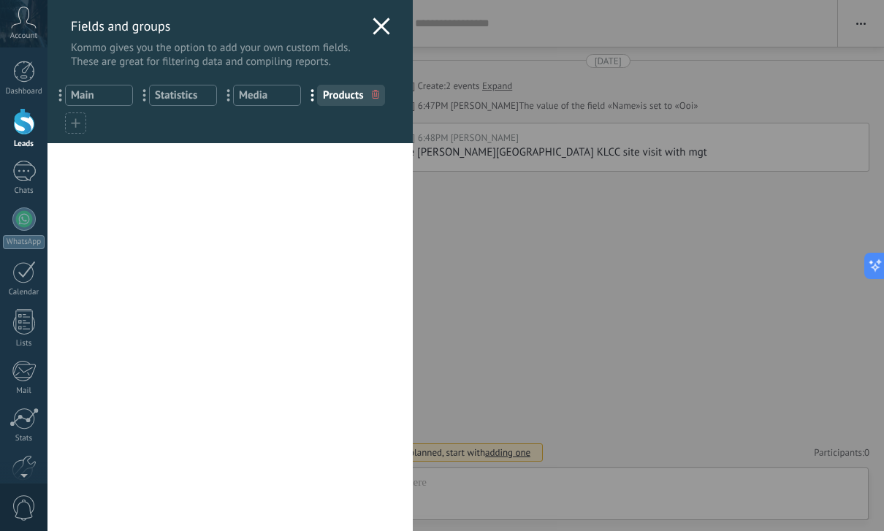
click at [390, 31] on div "Fields and groups Kommo gives you the option to add your own custom fields. The…" at bounding box center [229, 34] width 365 height 69
click at [383, 32] on icon at bounding box center [382, 27] width 18 height 18
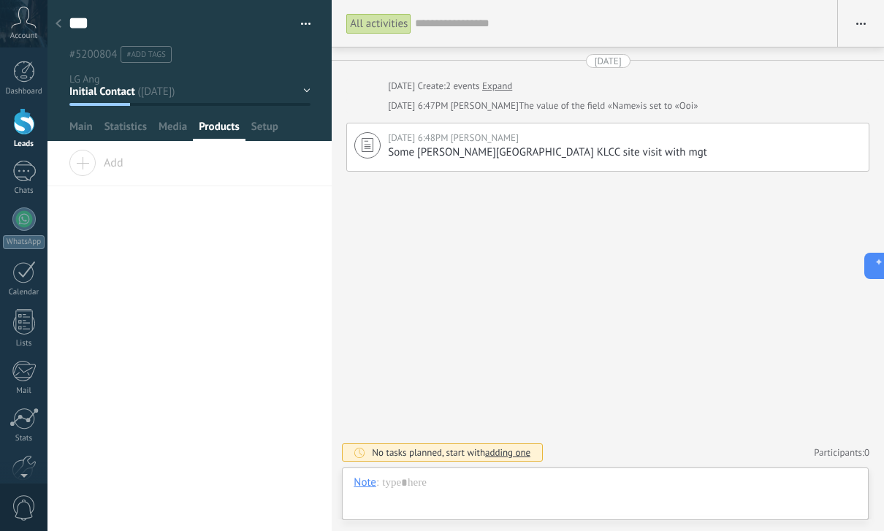
click at [58, 23] on use at bounding box center [59, 23] width 6 height 9
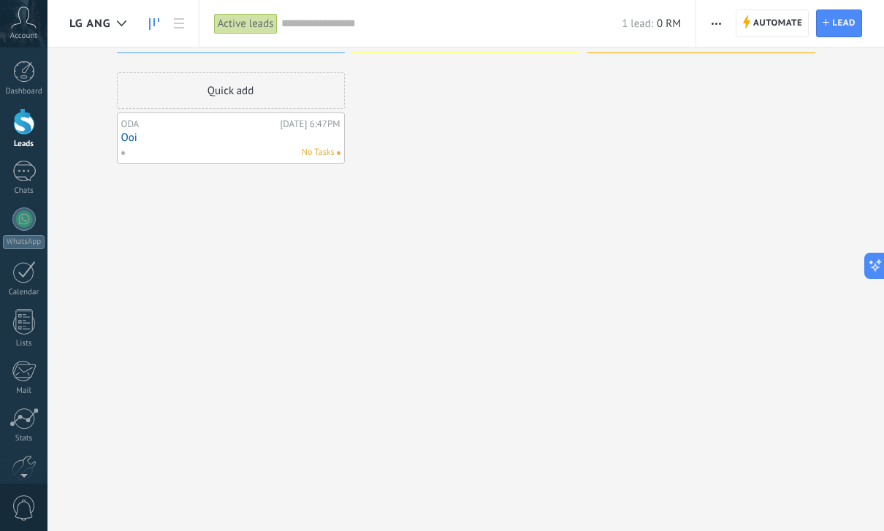
scroll to position [25, 0]
click at [103, 21] on span "LG Ang" at bounding box center [90, 24] width 42 height 14
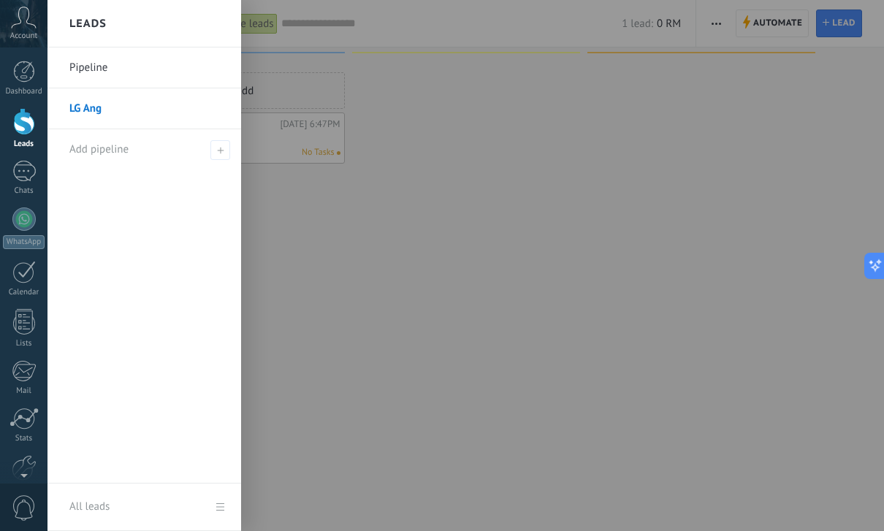
click at [111, 68] on link "Pipeline" at bounding box center [147, 67] width 157 height 41
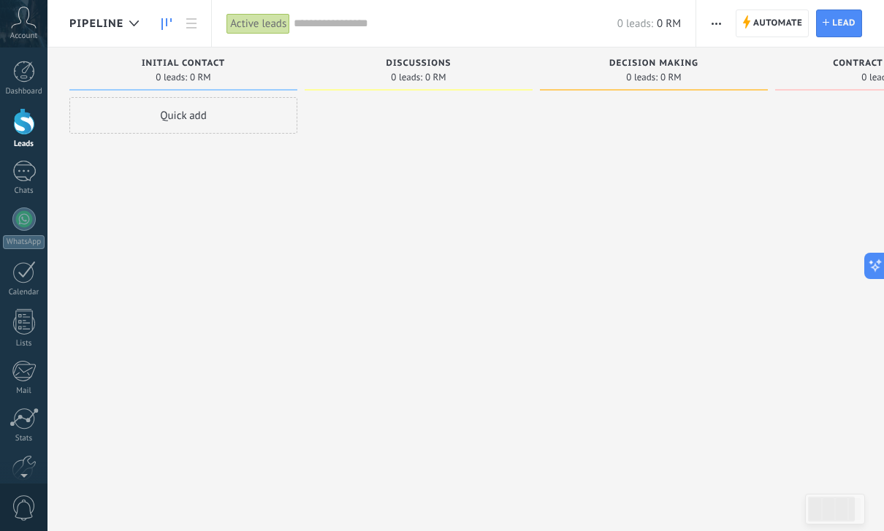
click at [137, 53] on div "Initial contact 0 leads: 0 RM" at bounding box center [183, 68] width 228 height 43
click at [128, 51] on div "Initial contact 0 leads: 0 RM" at bounding box center [183, 68] width 228 height 43
click at [134, 55] on div "Initial contact 0 leads: 0 RM" at bounding box center [183, 68] width 228 height 43
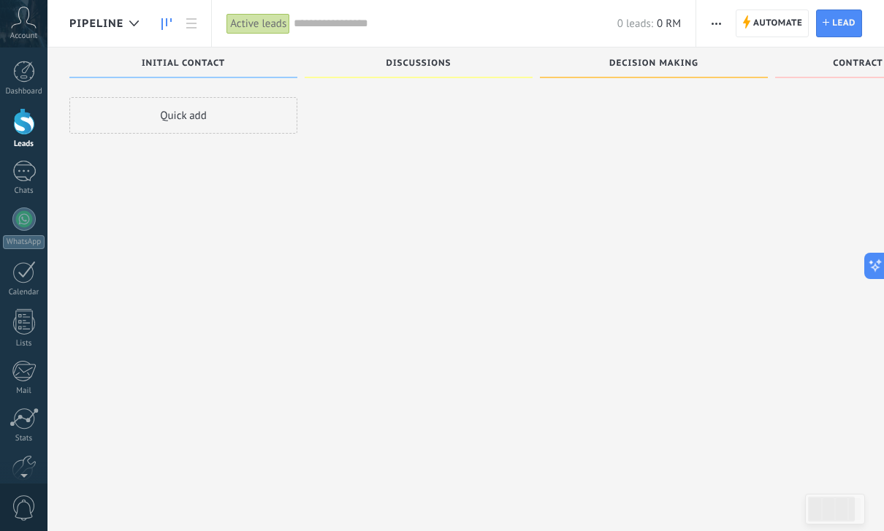
scroll to position [23, 0]
click at [177, 19] on link at bounding box center [166, 23] width 25 height 28
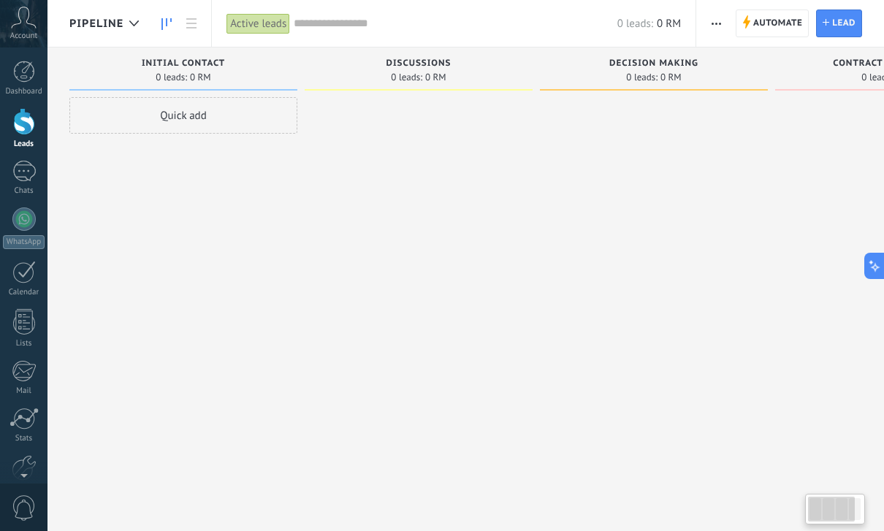
click at [142, 47] on div "Initial contact 0 leads: 0 RM" at bounding box center [183, 68] width 228 height 43
click at [146, 48] on div "Initial contact 0 leads: 0 RM" at bounding box center [183, 68] width 228 height 43
click at [132, 51] on div "Initial contact 0 leads: 0 RM" at bounding box center [183, 68] width 228 height 43
click at [110, 53] on div "Initial contact 0 leads: 0 RM" at bounding box center [183, 68] width 228 height 43
click at [128, 36] on div at bounding box center [134, 23] width 24 height 28
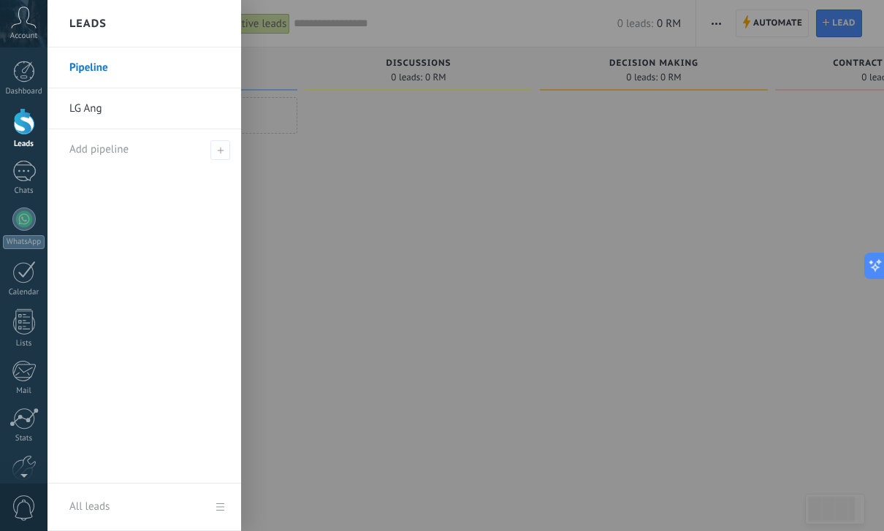
click at [128, 36] on div "Leads" at bounding box center [144, 23] width 194 height 47
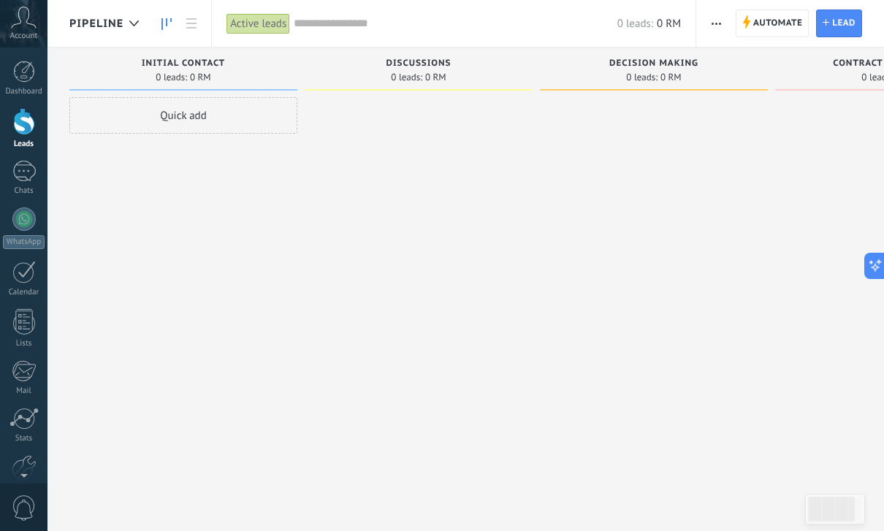
click at [136, 48] on div "Initial contact 0 leads: 0 RM" at bounding box center [183, 68] width 228 height 43
click at [100, 50] on div "Initial contact 0 leads: 0 RM" at bounding box center [183, 68] width 228 height 43
click at [141, 45] on div "Pipeline" at bounding box center [107, 23] width 77 height 47
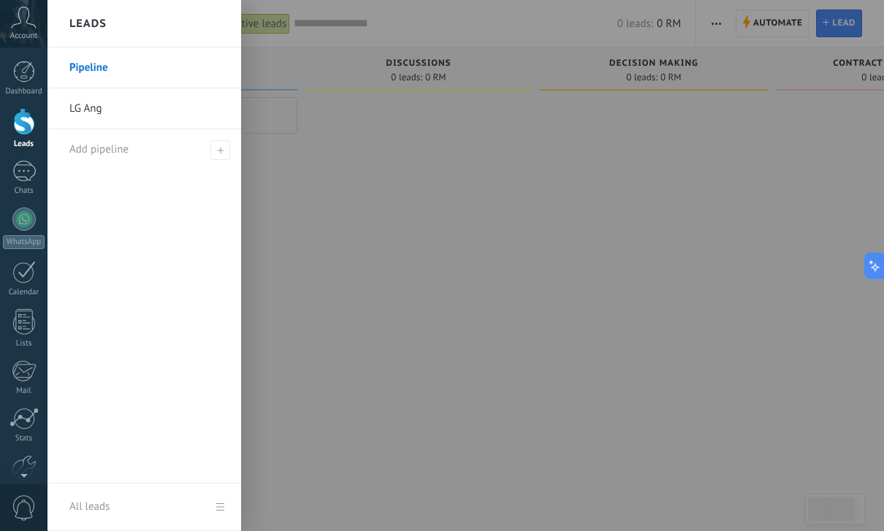
click at [88, 128] on link "LG Ang" at bounding box center [147, 108] width 157 height 41
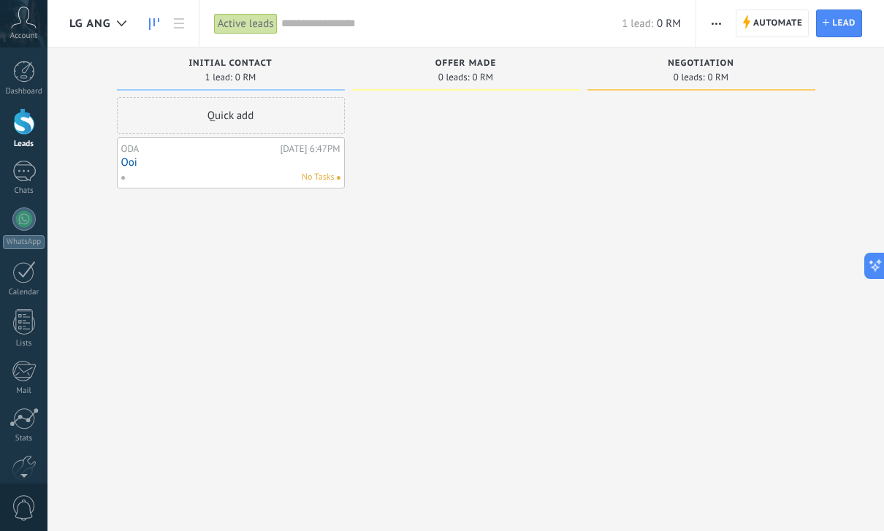
click at [495, 100] on div at bounding box center [466, 267] width 228 height 340
click at [484, 145] on div at bounding box center [466, 267] width 228 height 340
click at [456, 168] on div at bounding box center [466, 267] width 228 height 340
click at [467, 164] on div at bounding box center [466, 267] width 228 height 340
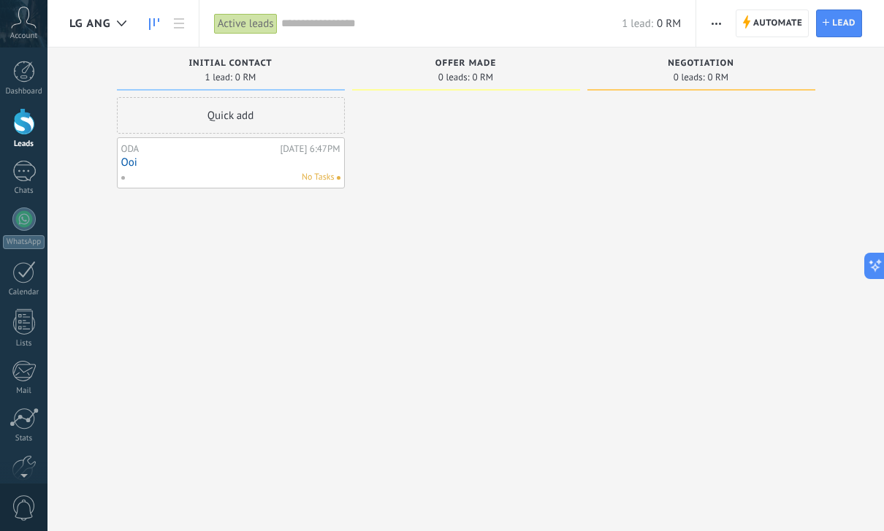
click at [467, 164] on div at bounding box center [466, 267] width 228 height 340
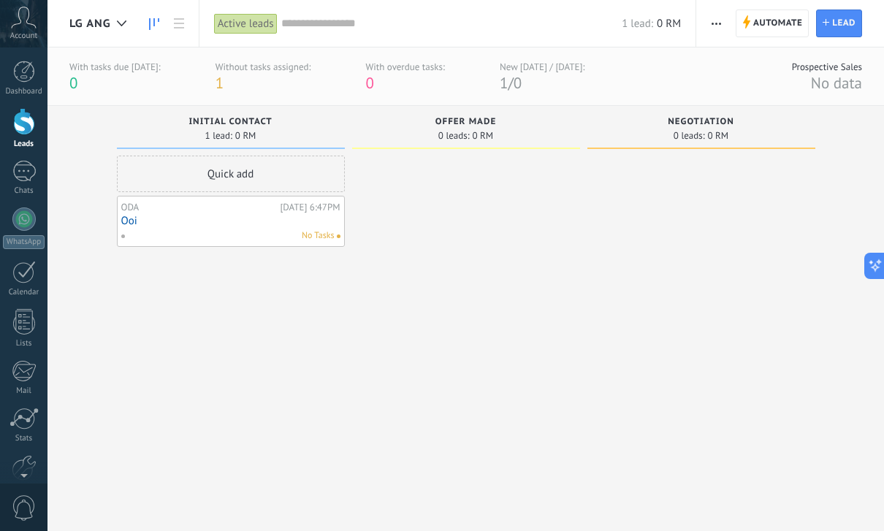
type textarea "**********"
click at [22, 72] on div at bounding box center [24, 72] width 22 height 22
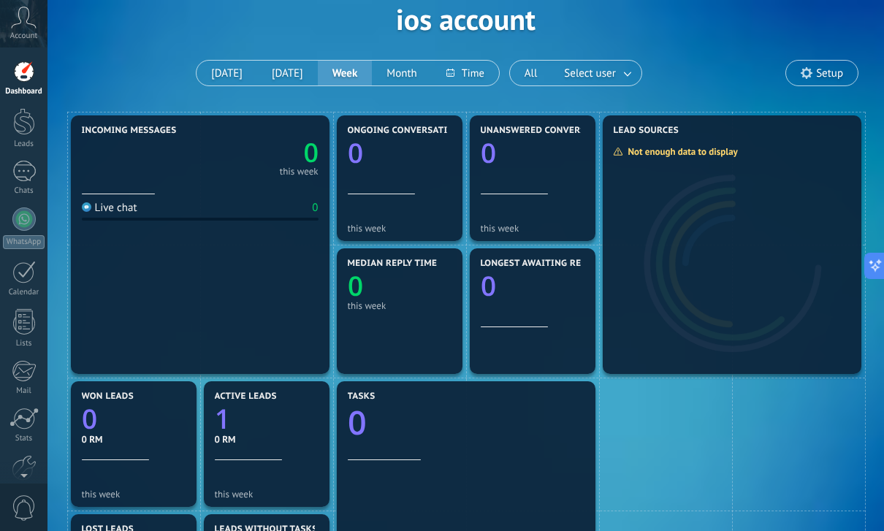
scroll to position [72, 0]
